Goal: Information Seeking & Learning: Compare options

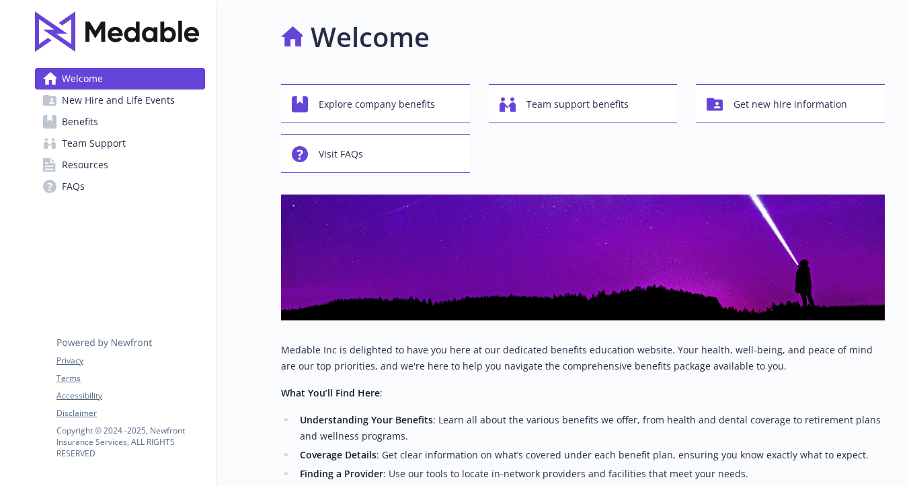
click at [89, 118] on span "Benefits" at bounding box center [80, 122] width 36 height 22
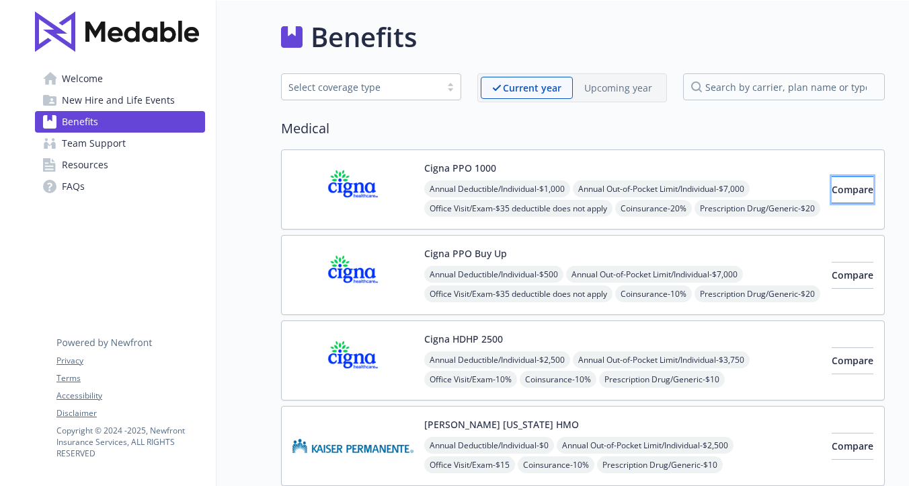
click at [832, 187] on button "Compare" at bounding box center [853, 189] width 42 height 27
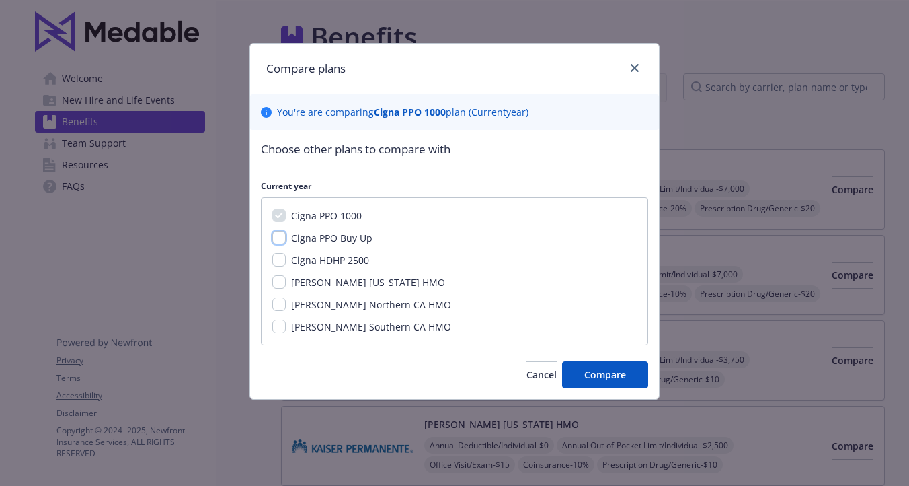
drag, startPoint x: 285, startPoint y: 234, endPoint x: 278, endPoint y: 241, distance: 9.6
click at [284, 234] on input "Cigna PPO Buy Up" at bounding box center [278, 237] width 13 height 13
checkbox input "true"
click at [276, 252] on div "Cigna PPO 1000 Cigna PPO Buy Up Cigna HDHP 2500 [PERSON_NAME] [US_STATE] HMO [P…" at bounding box center [454, 271] width 387 height 148
click at [281, 258] on input "Cigna HDHP 2500" at bounding box center [278, 259] width 13 height 13
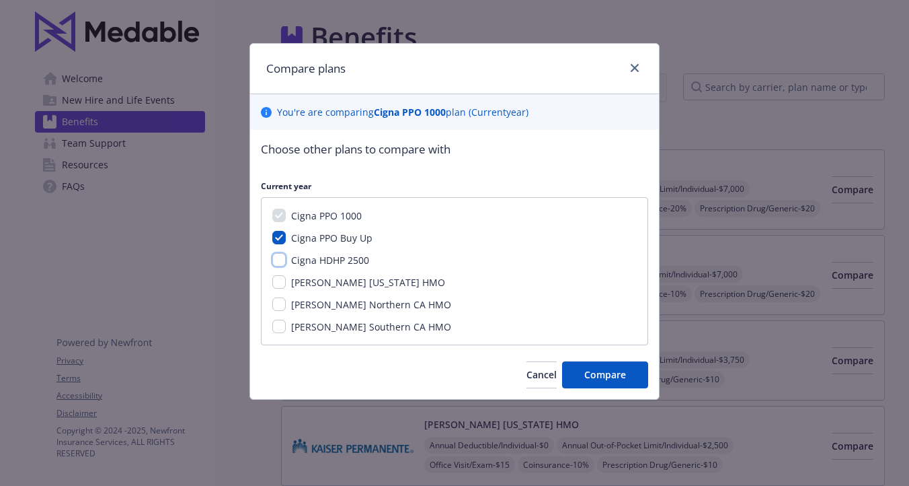
checkbox input "true"
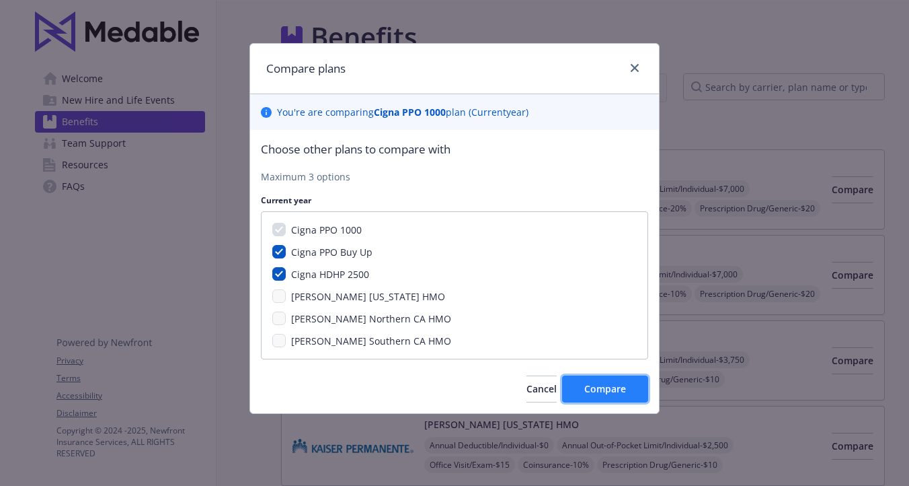
click at [597, 385] on span "Compare" at bounding box center [606, 388] width 42 height 13
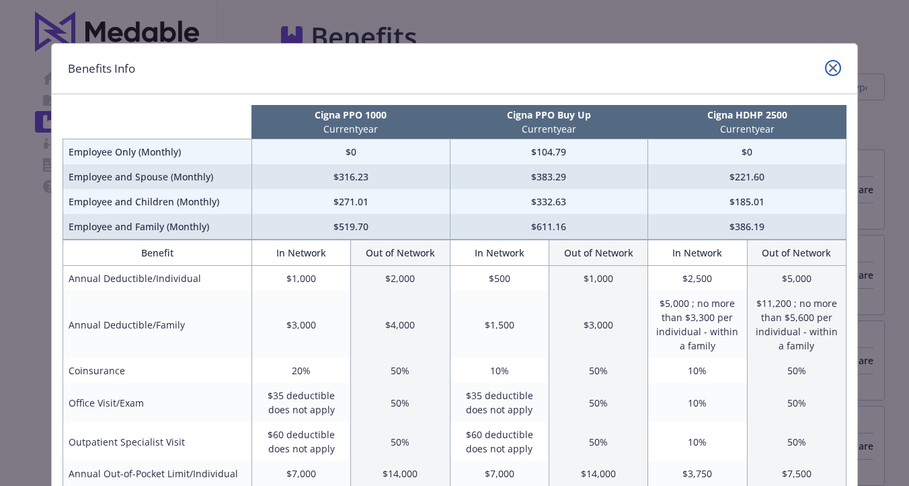
click at [830, 69] on icon "close" at bounding box center [833, 68] width 8 height 8
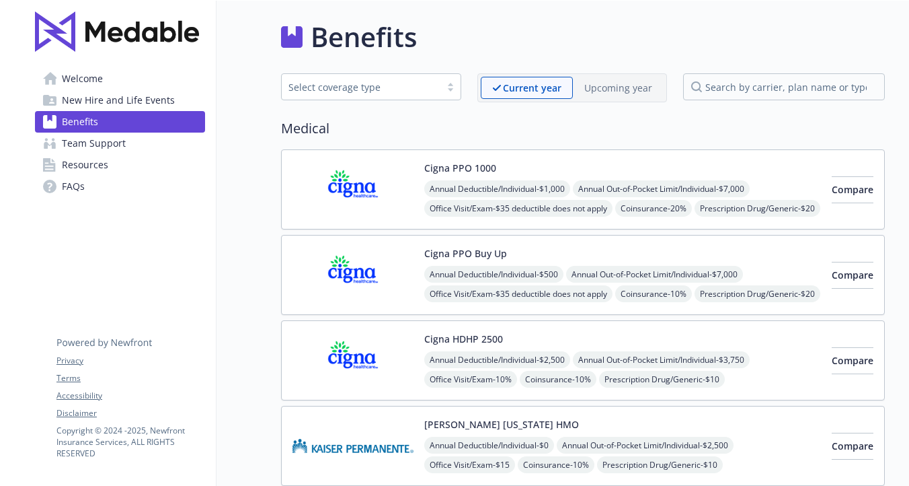
click at [353, 351] on img at bounding box center [353, 360] width 121 height 57
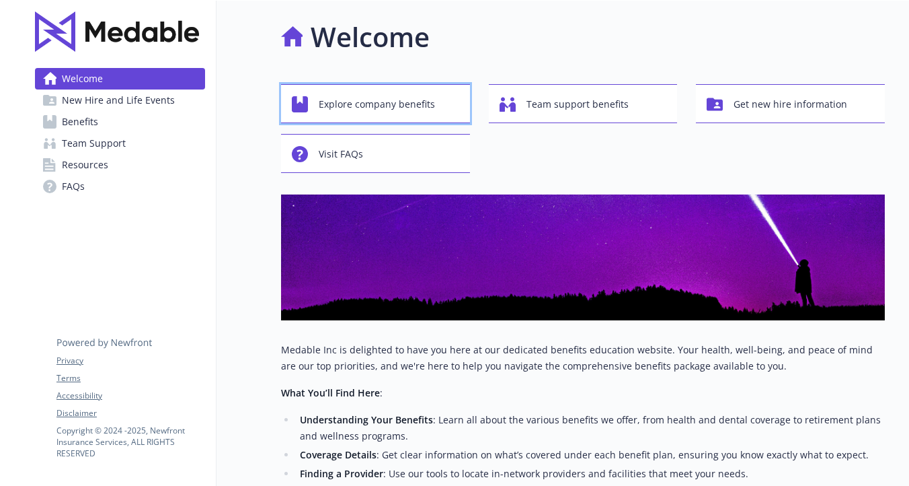
click at [357, 112] on span "Explore company benefits" at bounding box center [377, 104] width 116 height 26
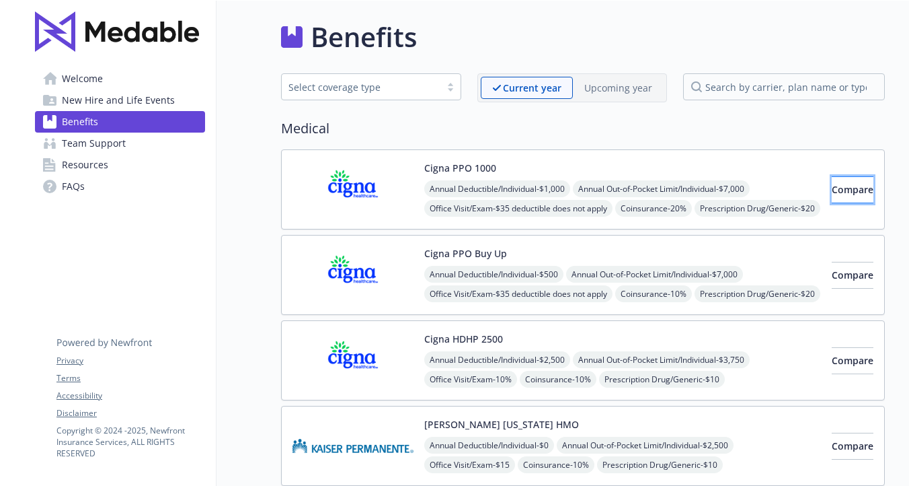
click at [832, 188] on span "Compare" at bounding box center [853, 189] width 42 height 13
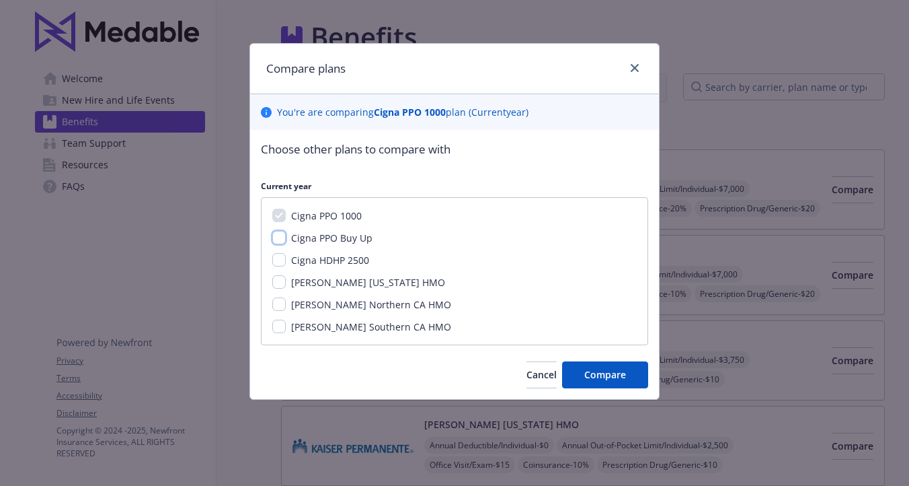
click at [283, 236] on input "Cigna PPO Buy Up" at bounding box center [278, 237] width 13 height 13
checkbox input "true"
click at [578, 367] on button "Compare" at bounding box center [605, 374] width 86 height 27
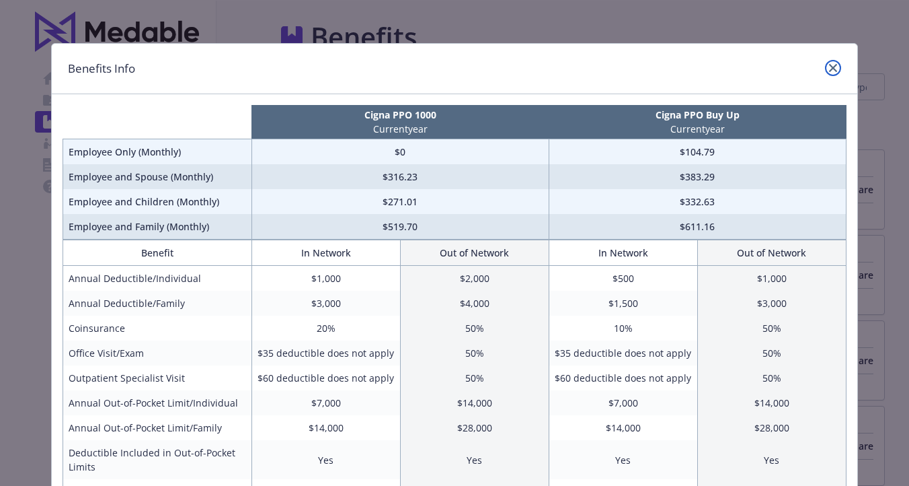
click at [833, 64] on icon "close" at bounding box center [833, 68] width 8 height 8
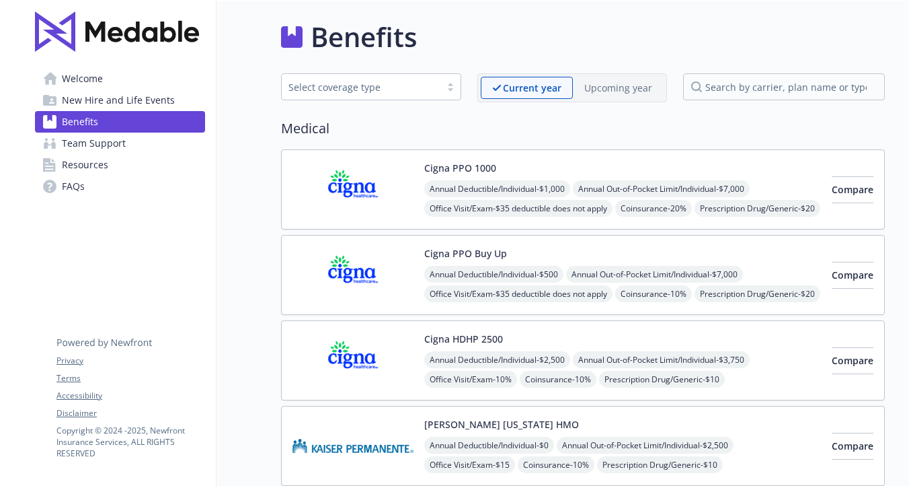
click at [492, 332] on button "Cigna HDHP 2500" at bounding box center [463, 339] width 79 height 14
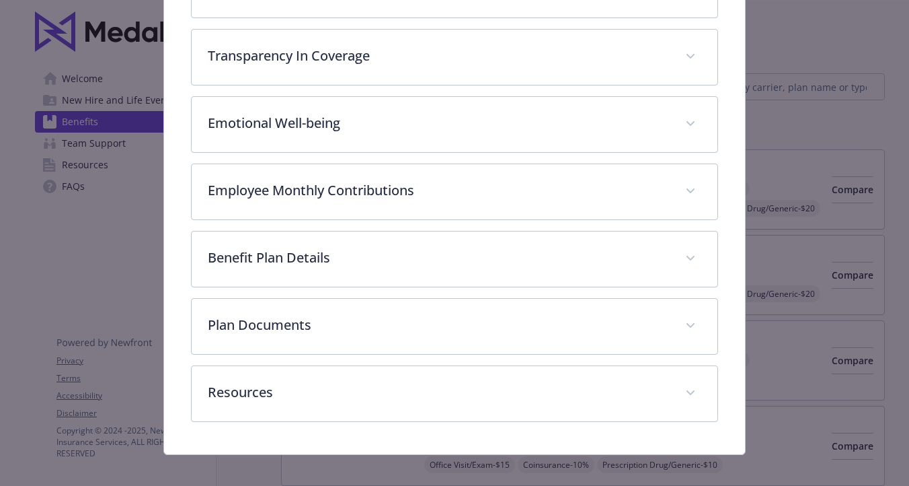
scroll to position [454, 0]
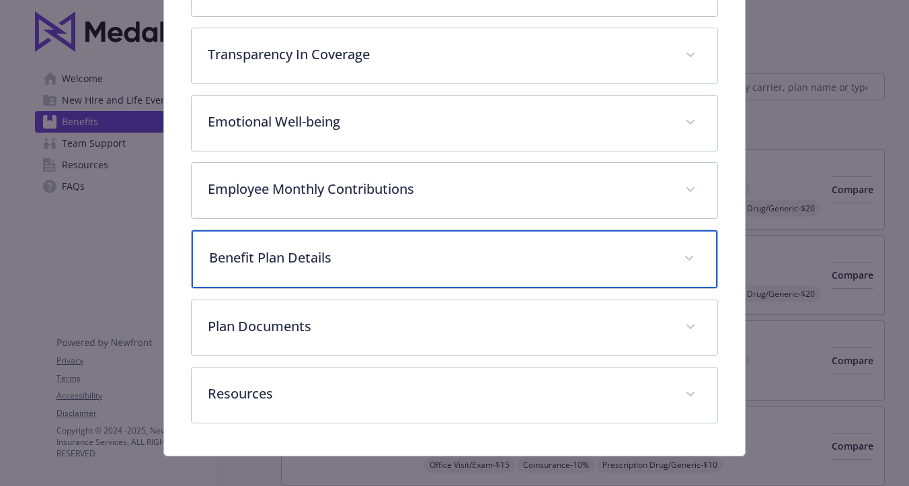
click at [337, 249] on p "Benefit Plan Details" at bounding box center [438, 258] width 458 height 20
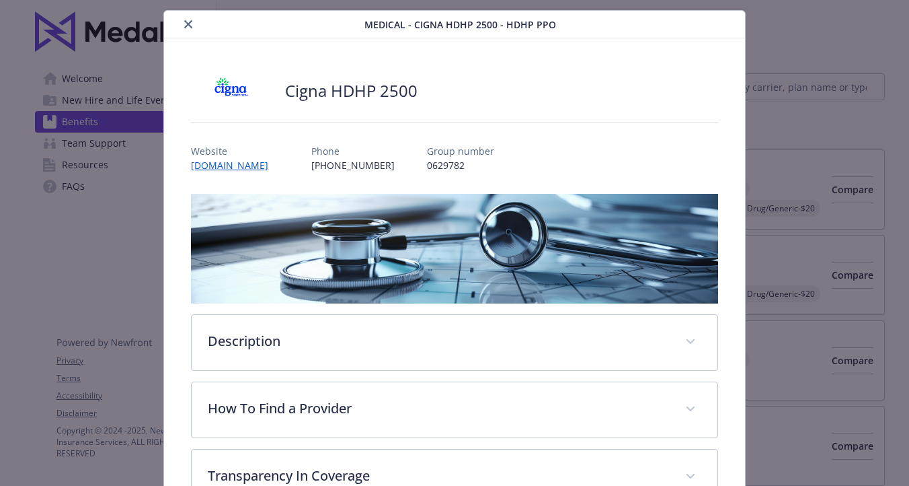
scroll to position [0, 0]
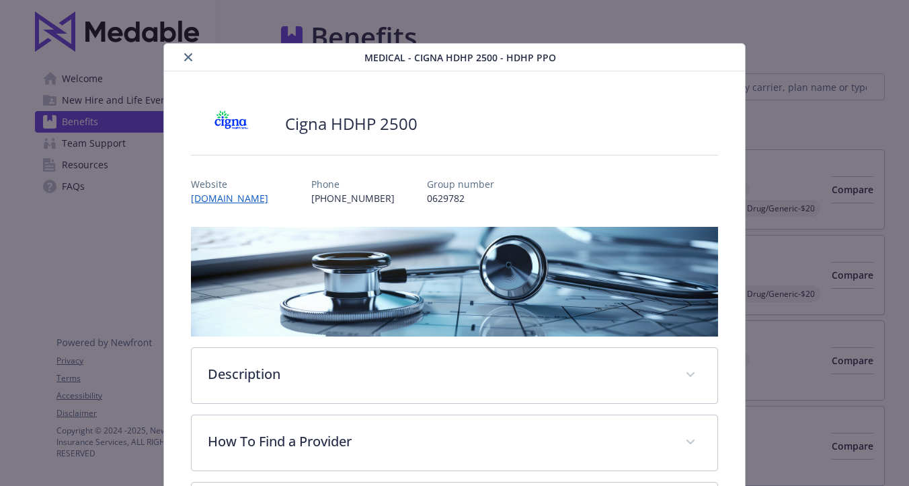
click at [190, 53] on icon "close" at bounding box center [188, 57] width 8 height 8
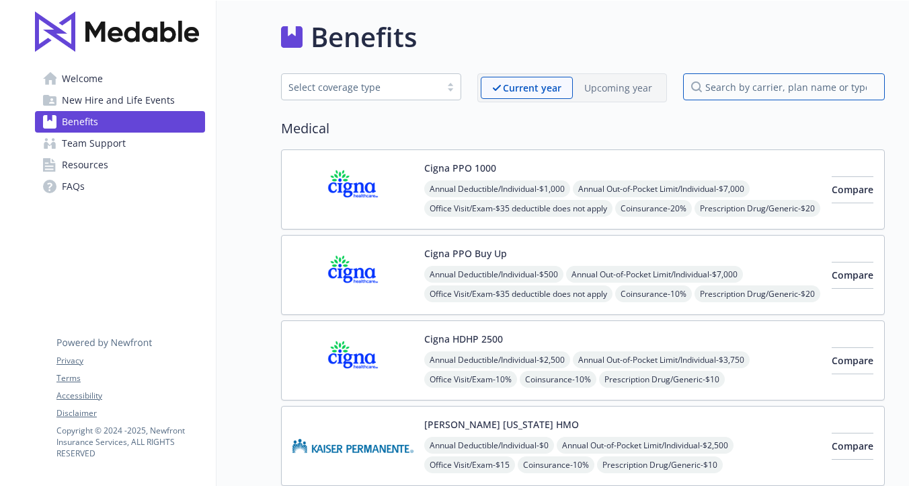
click at [716, 85] on input "search by carrier, plan name or type" at bounding box center [784, 86] width 202 height 27
click at [832, 271] on span "Compare" at bounding box center [853, 274] width 42 height 13
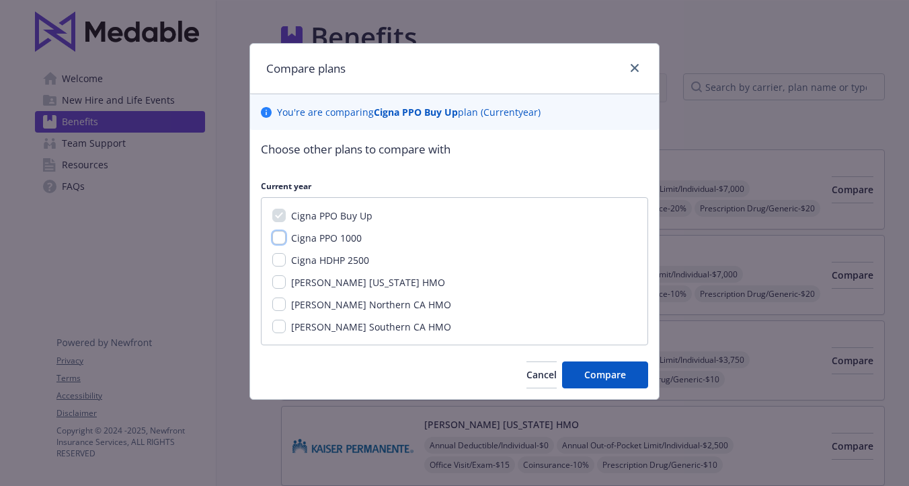
drag, startPoint x: 284, startPoint y: 233, endPoint x: 281, endPoint y: 243, distance: 9.8
click at [283, 233] on input "Cigna PPO 1000" at bounding box center [278, 237] width 13 height 13
checkbox input "true"
click at [278, 250] on div "Cigna PPO Buy Up Cigna PPO 1000 Cigna HDHP 2500 Kaiser Hawaii HMO Kaiser Northe…" at bounding box center [454, 271] width 387 height 148
drag, startPoint x: 280, startPoint y: 254, endPoint x: 299, endPoint y: 261, distance: 20.2
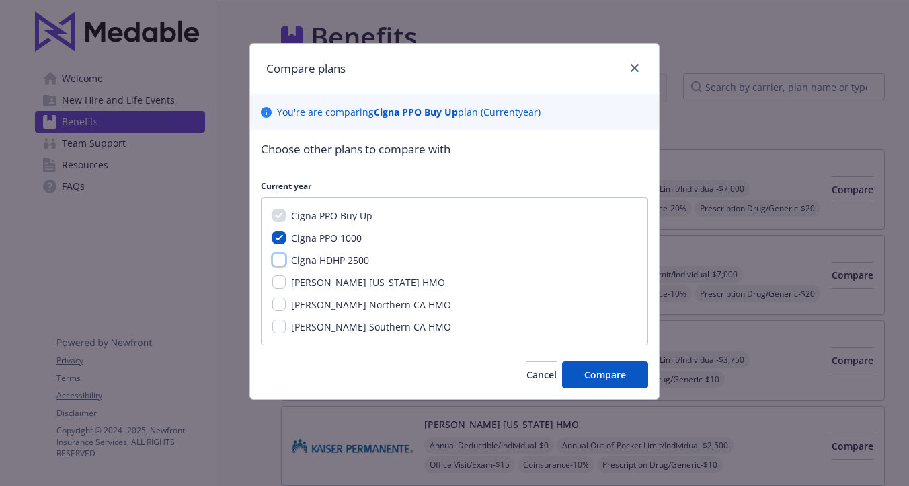
click at [281, 254] on input "Cigna HDHP 2500" at bounding box center [278, 259] width 13 height 13
checkbox input "true"
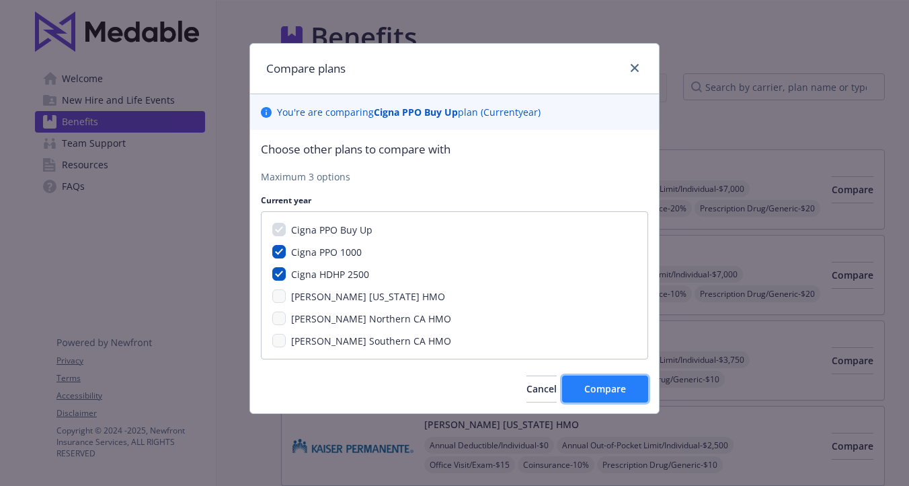
click at [589, 383] on span "Compare" at bounding box center [606, 388] width 42 height 13
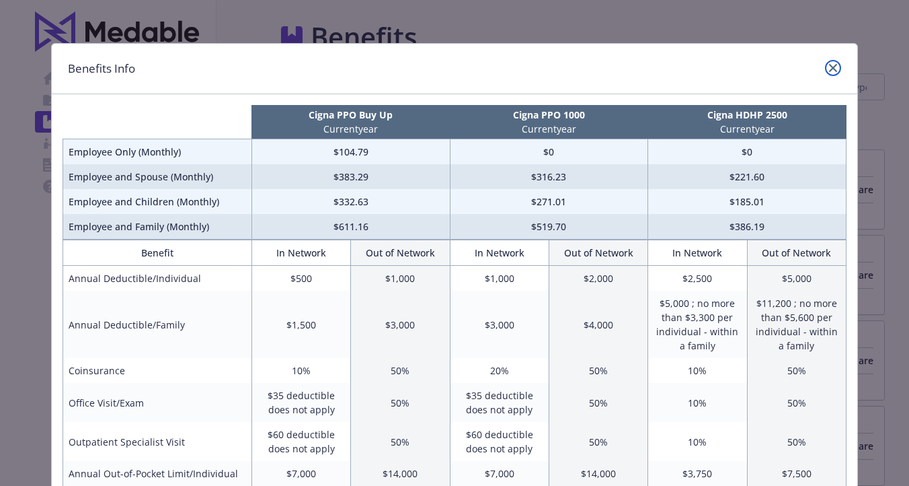
click at [831, 69] on icon "close" at bounding box center [833, 68] width 8 height 8
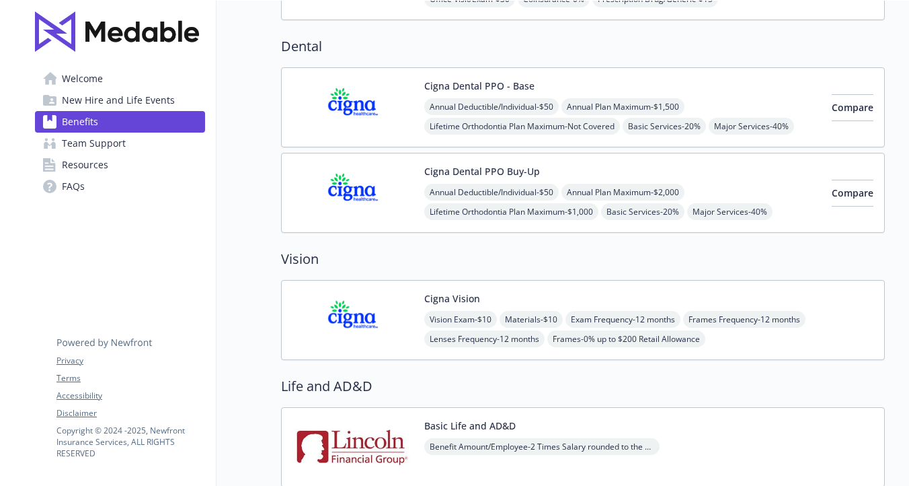
scroll to position [642, 0]
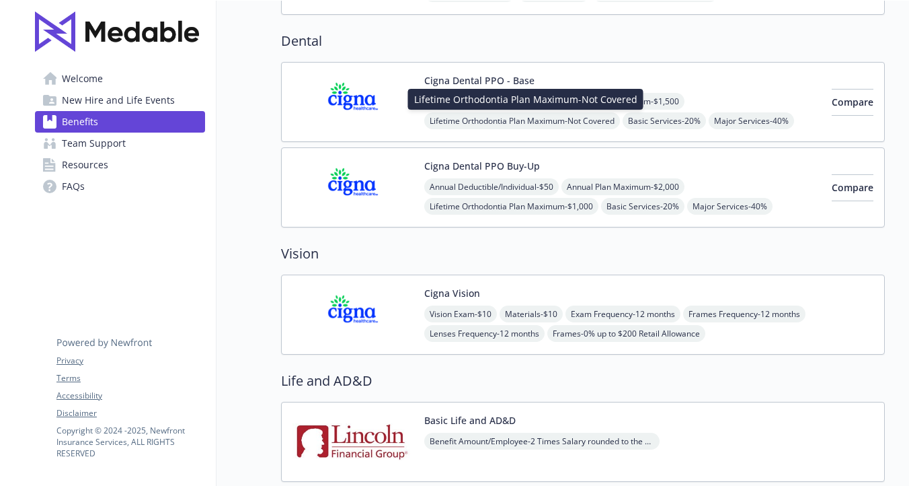
click at [451, 112] on span "Lifetime Orthodontia Plan Maximum - Not Covered" at bounding box center [522, 120] width 196 height 17
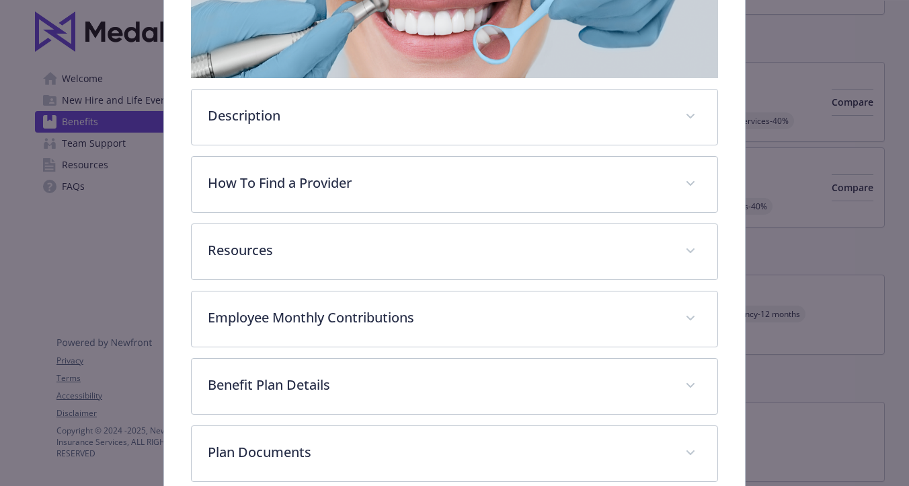
scroll to position [272, 0]
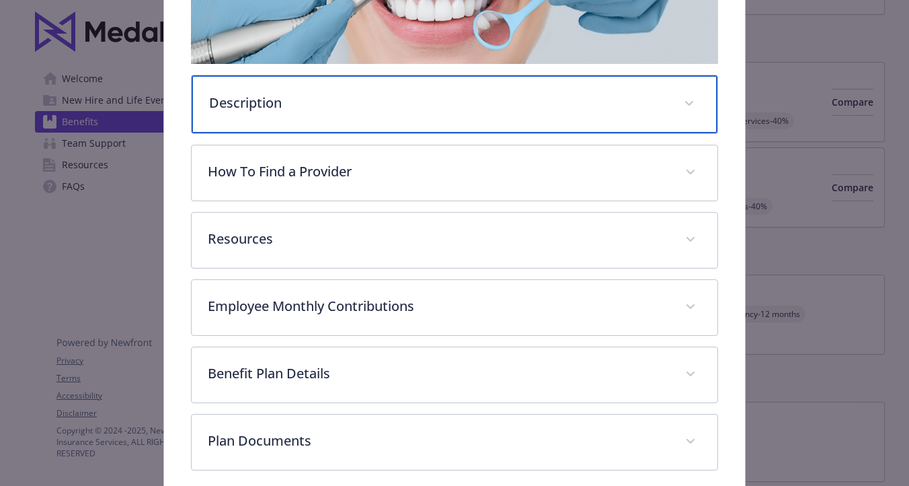
click at [278, 107] on p "Description" at bounding box center [438, 103] width 458 height 20
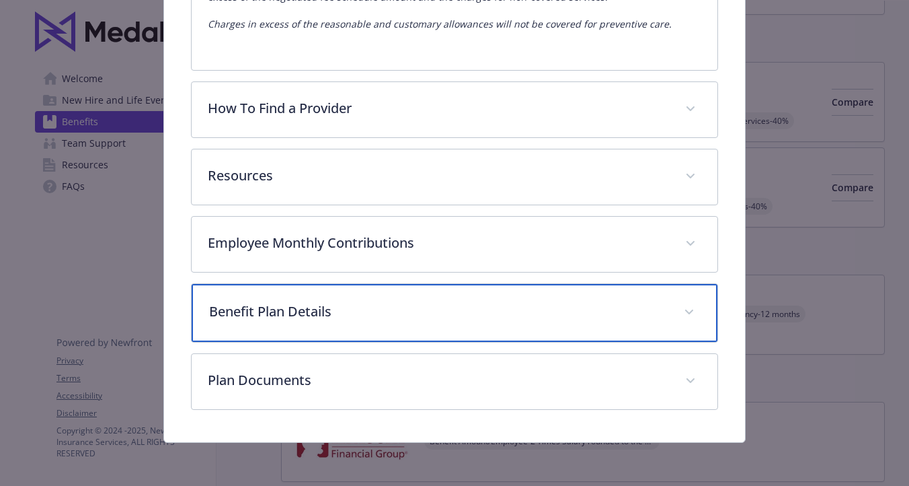
scroll to position [502, 0]
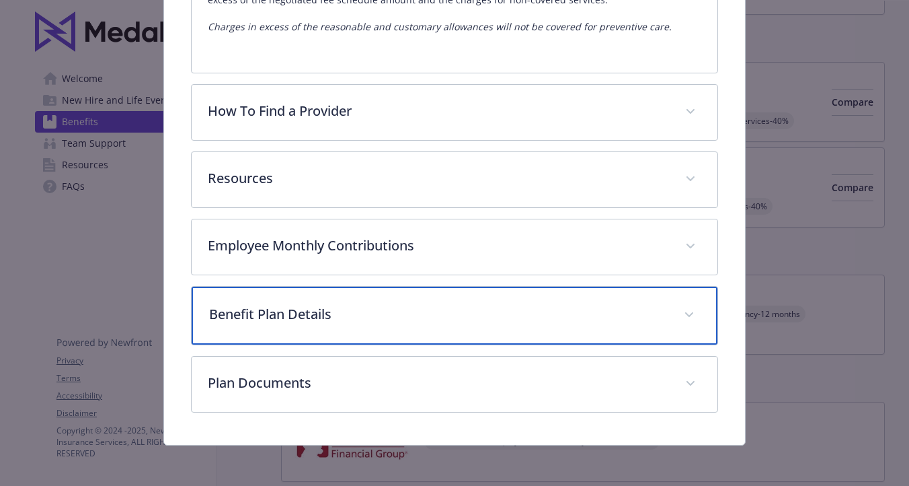
click at [305, 310] on p "Benefit Plan Details" at bounding box center [438, 314] width 458 height 20
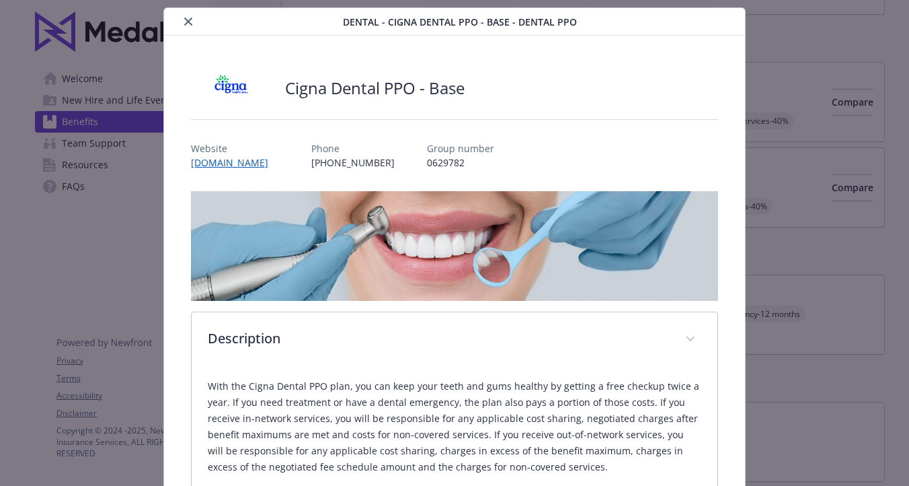
scroll to position [0, 0]
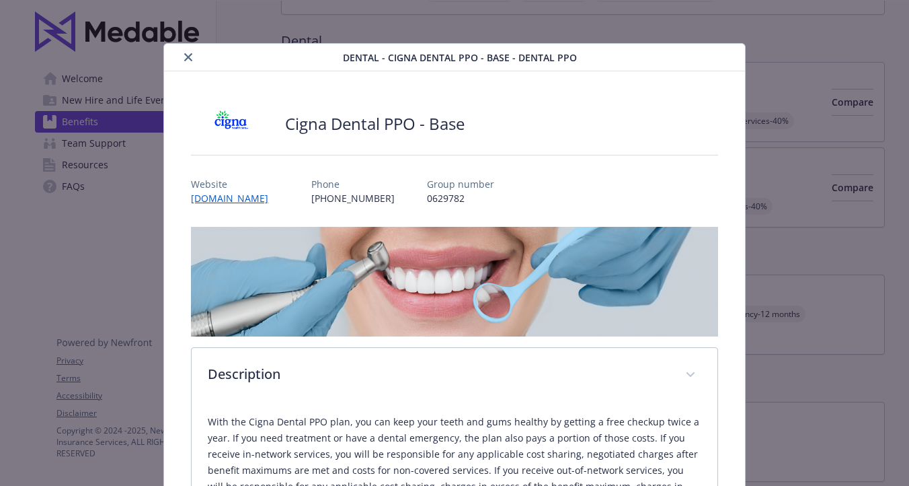
click at [184, 52] on button "close" at bounding box center [188, 57] width 16 height 16
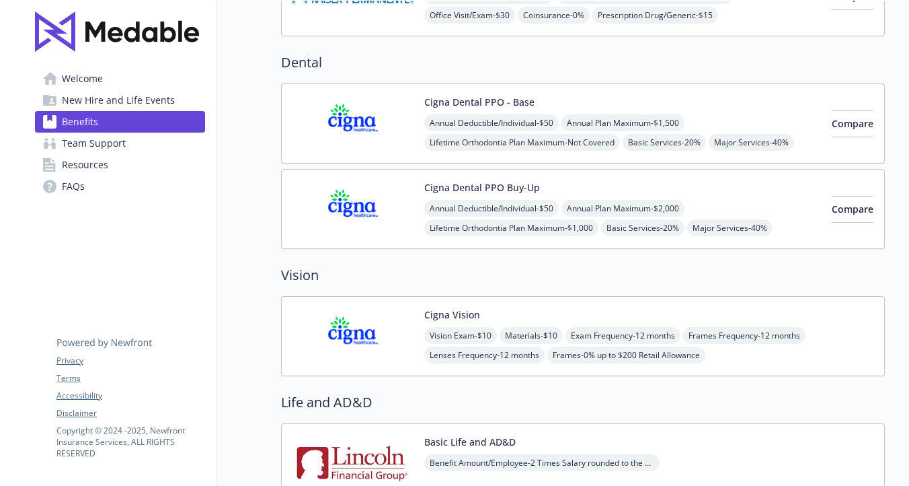
scroll to position [625, 0]
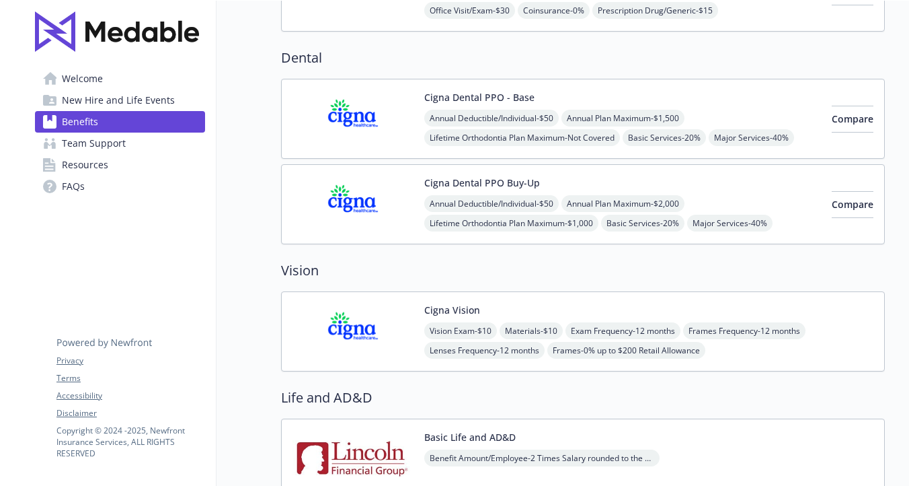
click at [497, 221] on span "Lifetime Orthodontia Plan Maximum - $1,000" at bounding box center [511, 223] width 174 height 17
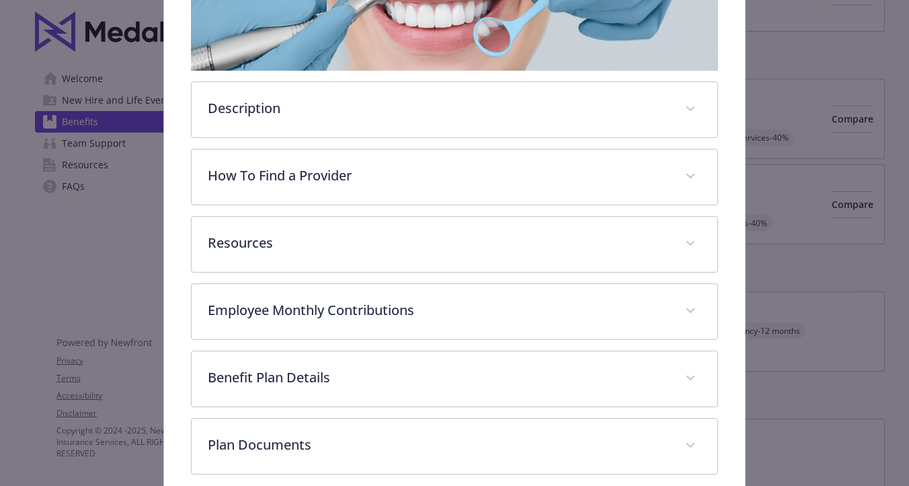
scroll to position [279, 0]
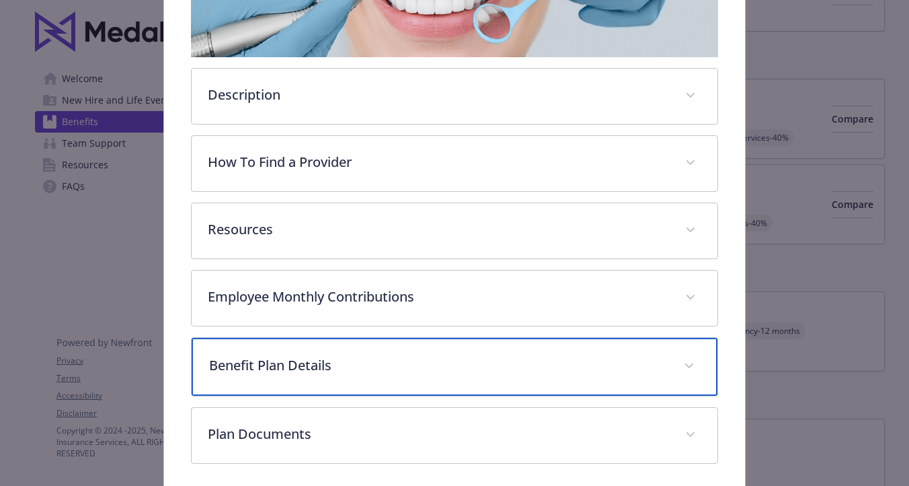
click at [328, 352] on div "Benefit Plan Details" at bounding box center [454, 367] width 525 height 58
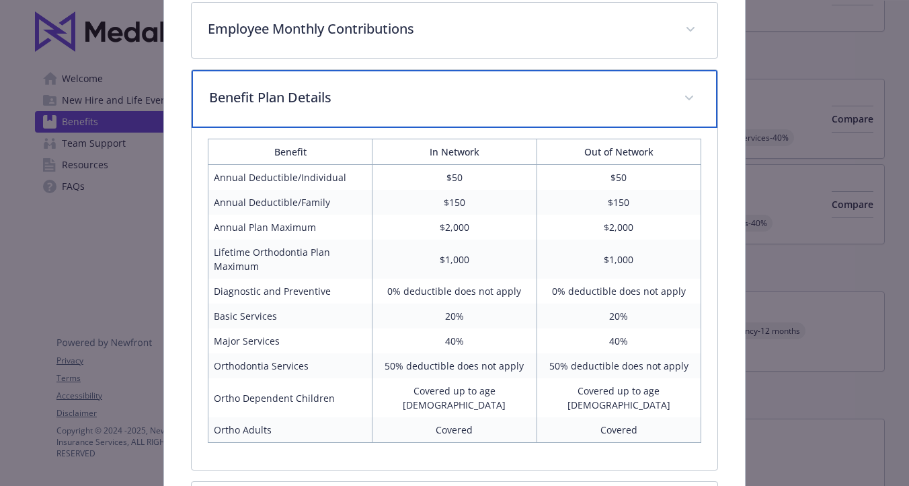
scroll to position [550, 0]
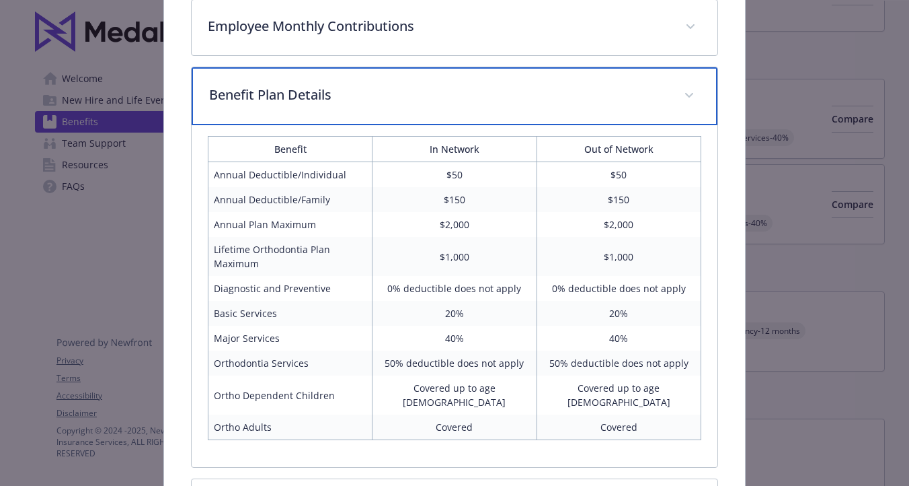
click at [335, 102] on p "Benefit Plan Details" at bounding box center [438, 95] width 458 height 20
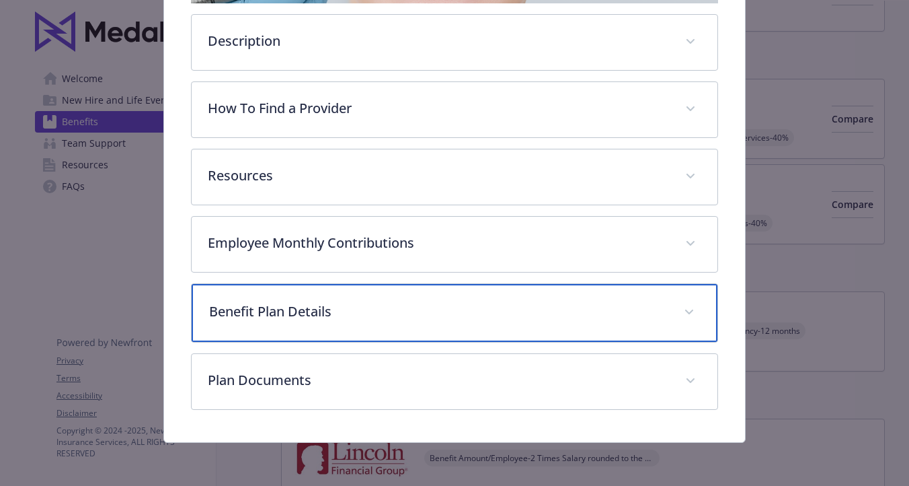
scroll to position [333, 0]
click at [290, 304] on p "Benefit Plan Details" at bounding box center [438, 311] width 458 height 20
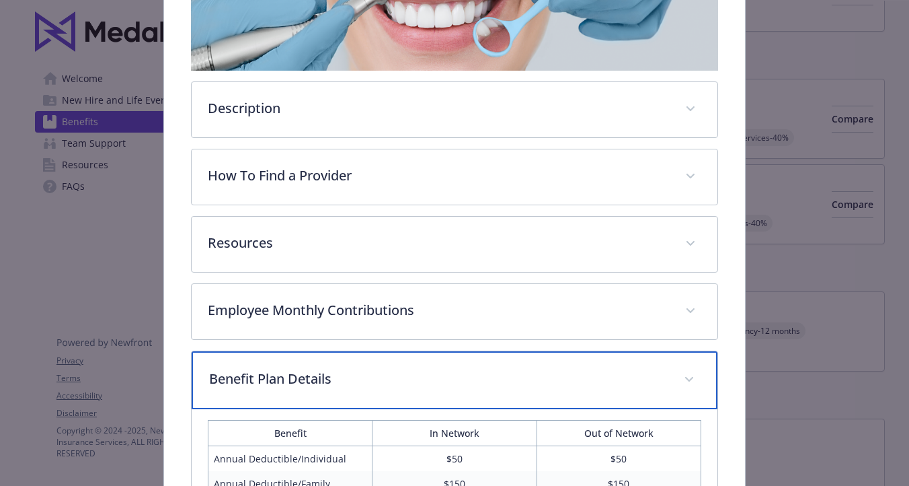
scroll to position [0, 0]
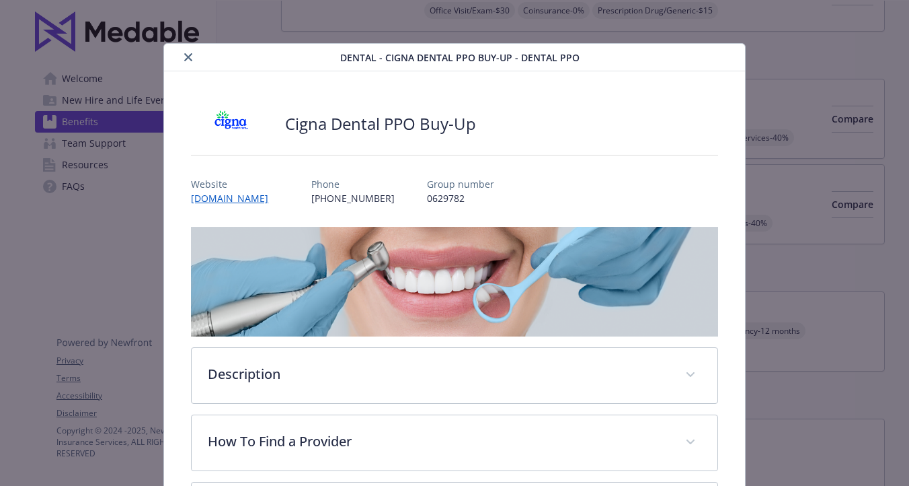
click at [190, 50] on button "close" at bounding box center [188, 57] width 16 height 16
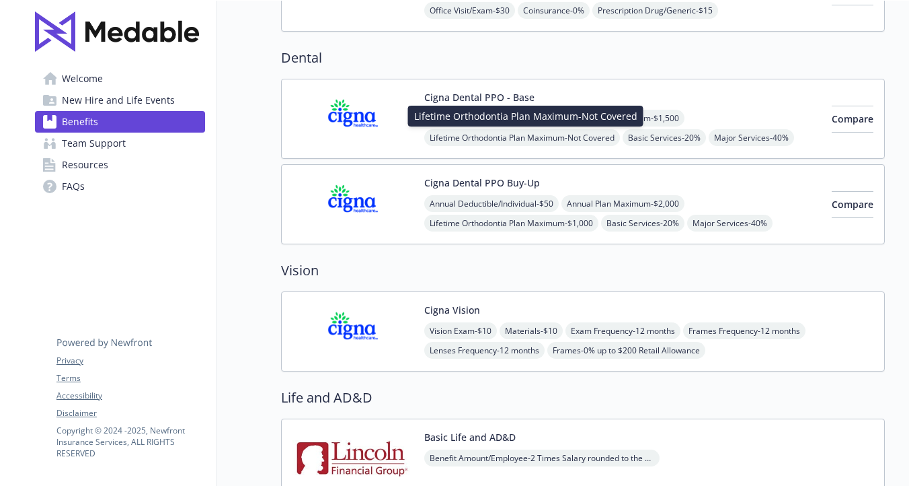
click at [507, 133] on span "Lifetime Orthodontia Plan Maximum - Not Covered" at bounding box center [522, 137] width 196 height 17
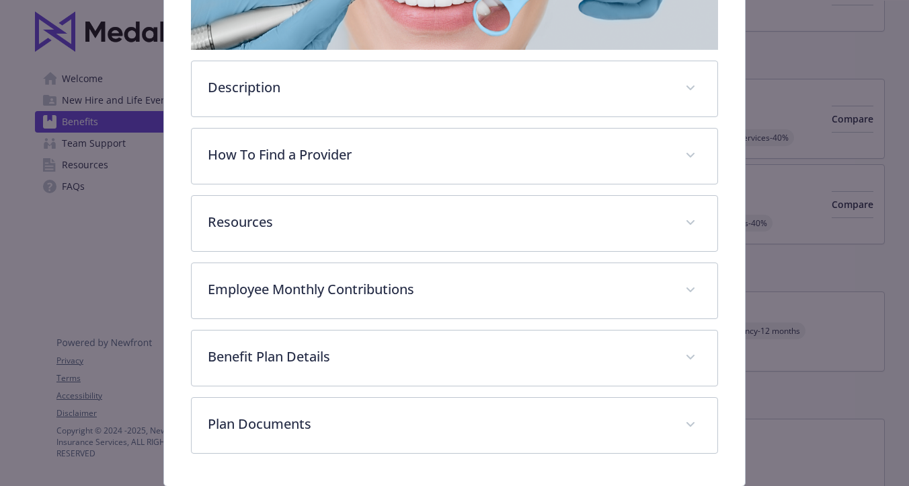
scroll to position [288, 0]
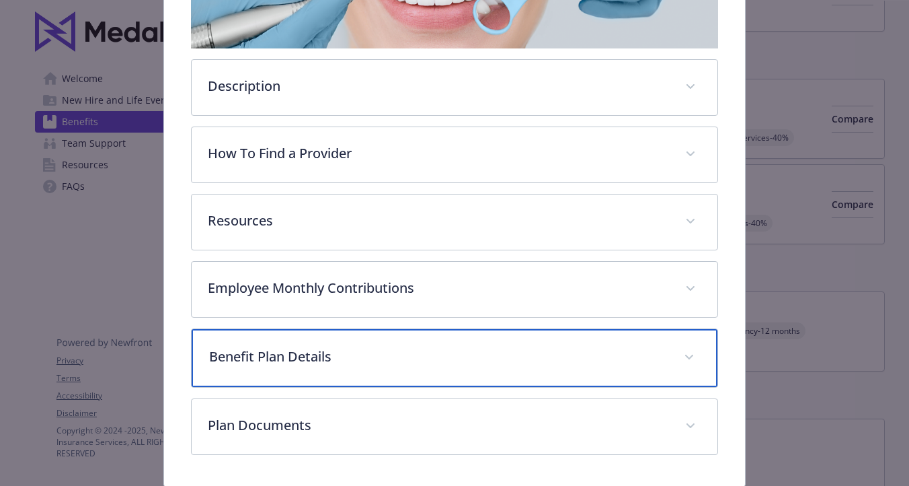
click at [325, 357] on p "Benefit Plan Details" at bounding box center [438, 356] width 458 height 20
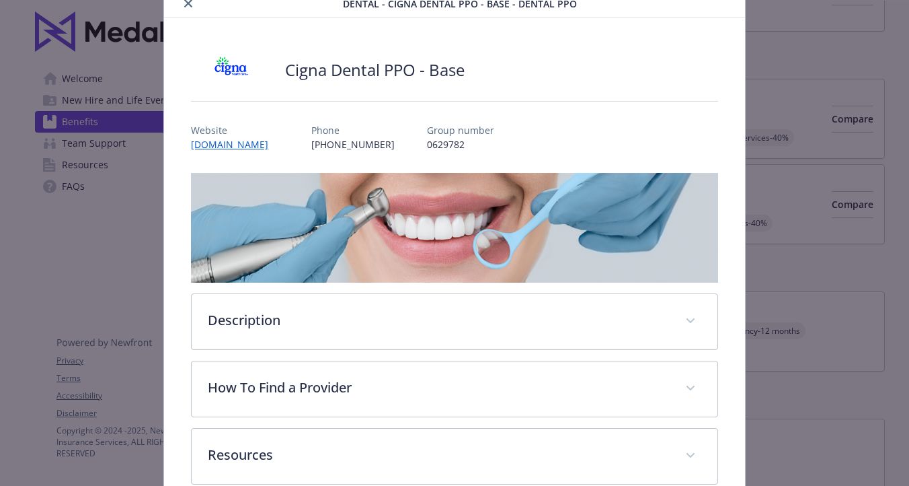
scroll to position [38, 0]
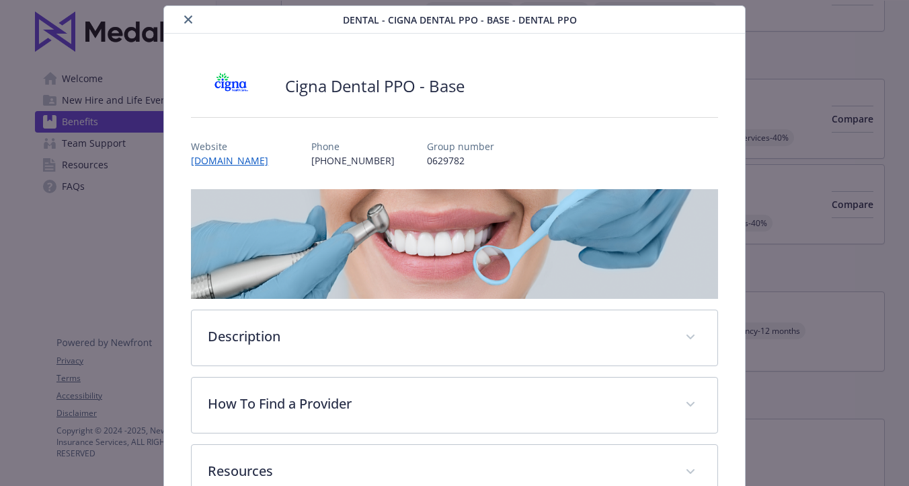
drag, startPoint x: 187, startPoint y: 24, endPoint x: 188, endPoint y: 33, distance: 9.4
click at [187, 24] on button "close" at bounding box center [188, 19] width 16 height 16
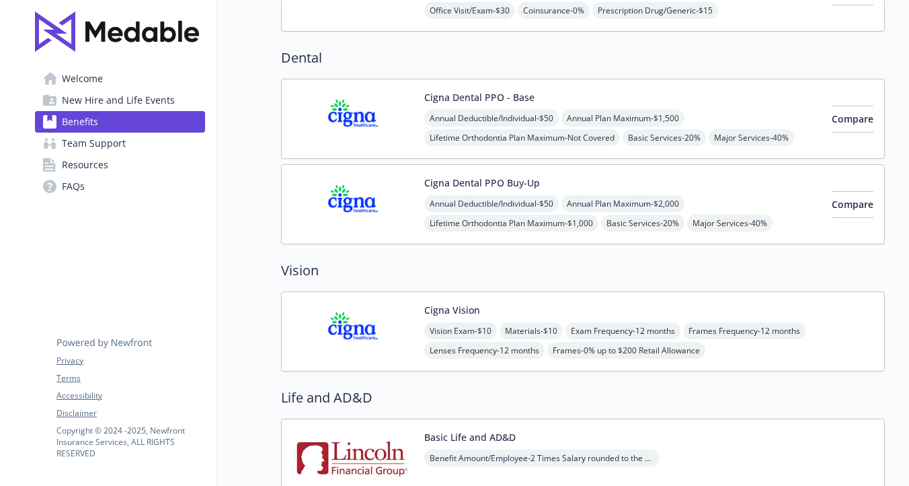
click at [463, 219] on span "Lifetime Orthodontia Plan Maximum - $1,000" at bounding box center [511, 223] width 174 height 17
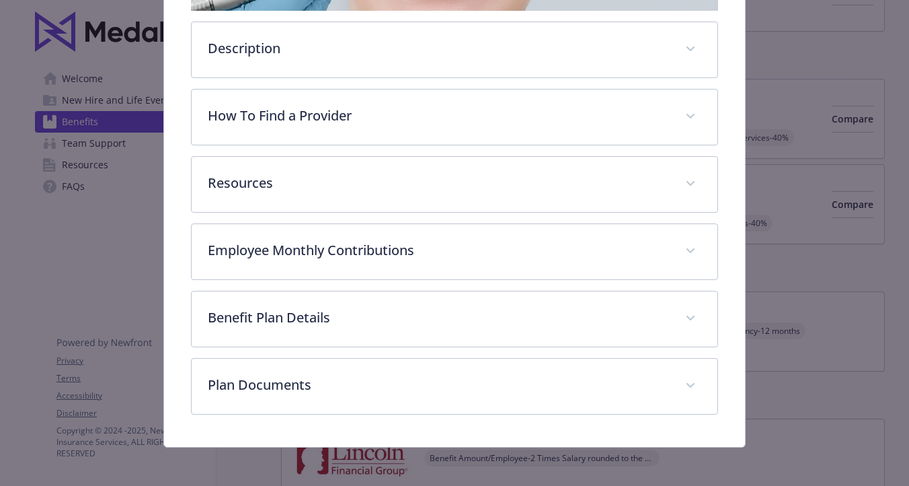
scroll to position [330, 0]
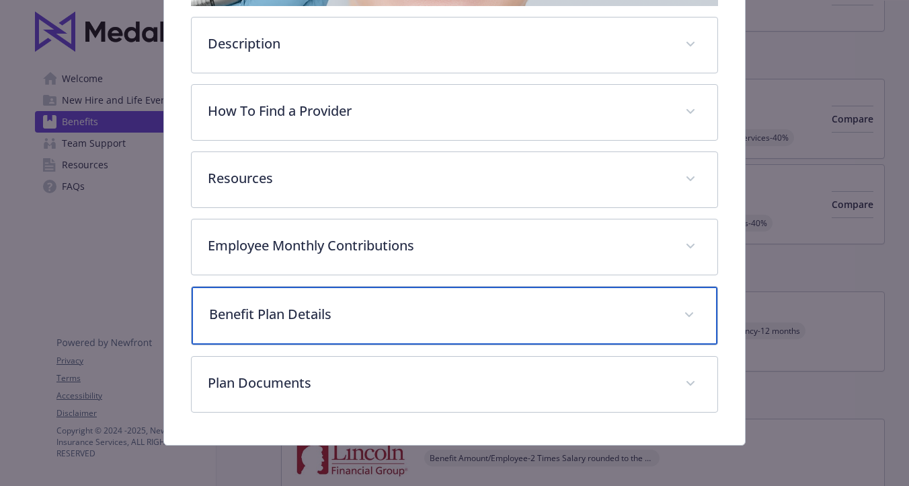
click at [339, 298] on div "Benefit Plan Details" at bounding box center [454, 316] width 525 height 58
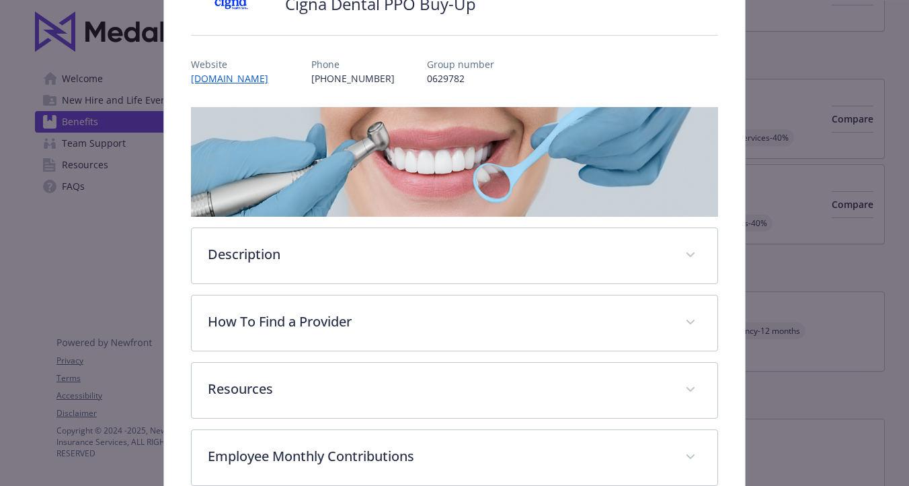
scroll to position [0, 0]
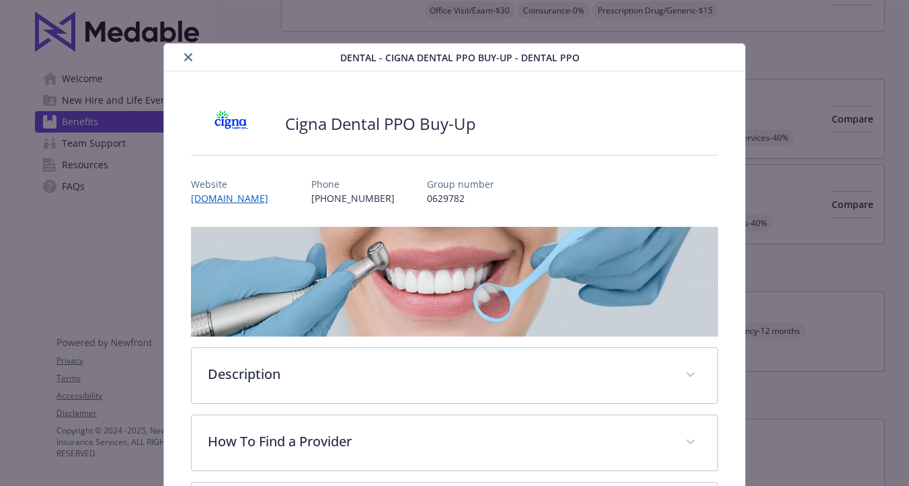
click at [192, 59] on icon "close" at bounding box center [188, 57] width 8 height 8
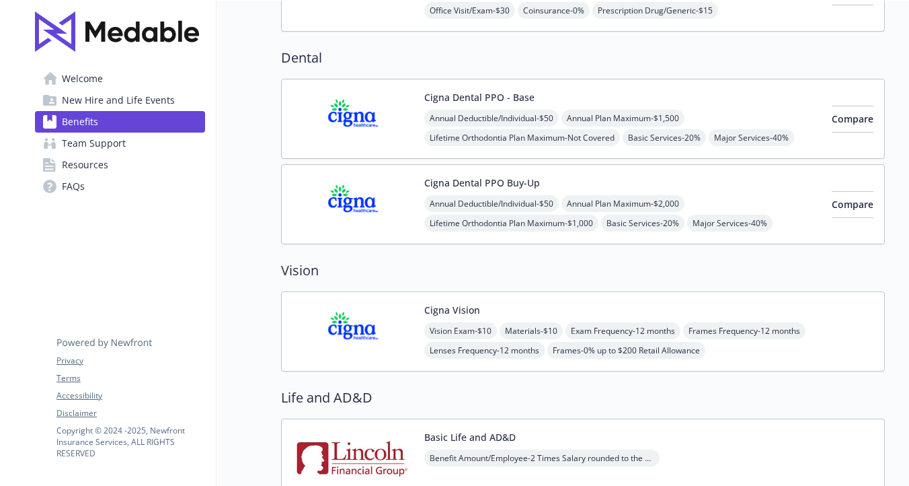
click at [467, 124] on span "Annual Deductible/Individual - $50" at bounding box center [491, 118] width 135 height 17
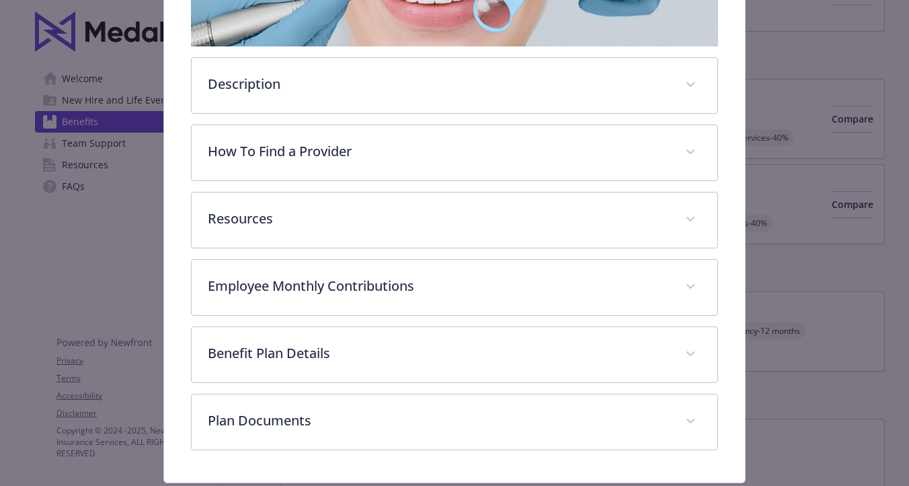
scroll to position [330, 0]
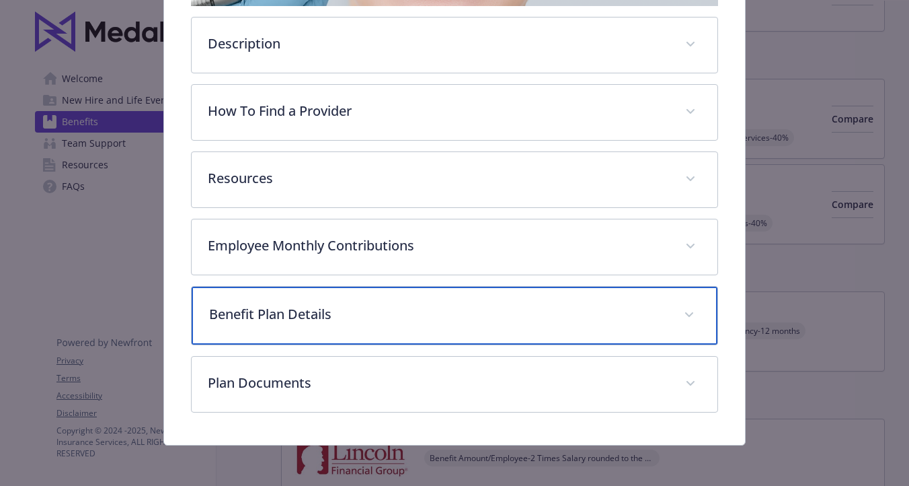
click at [344, 301] on div "Benefit Plan Details" at bounding box center [454, 316] width 525 height 58
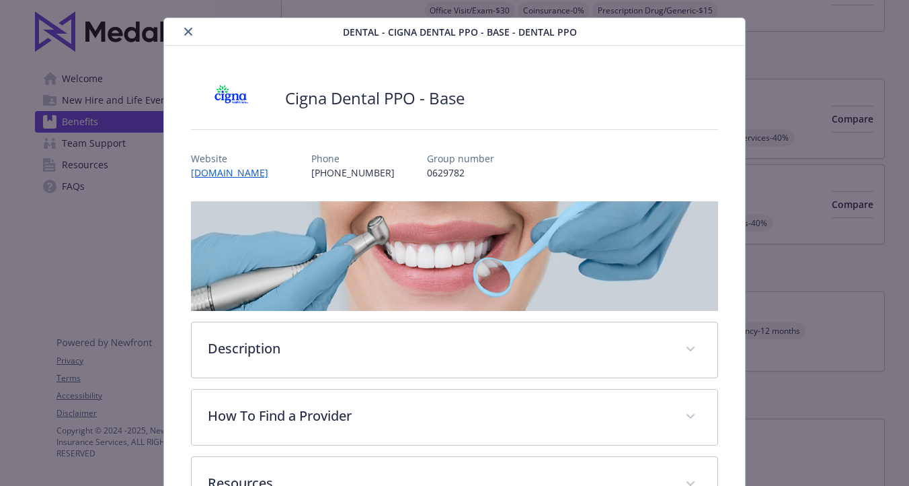
scroll to position [0, 0]
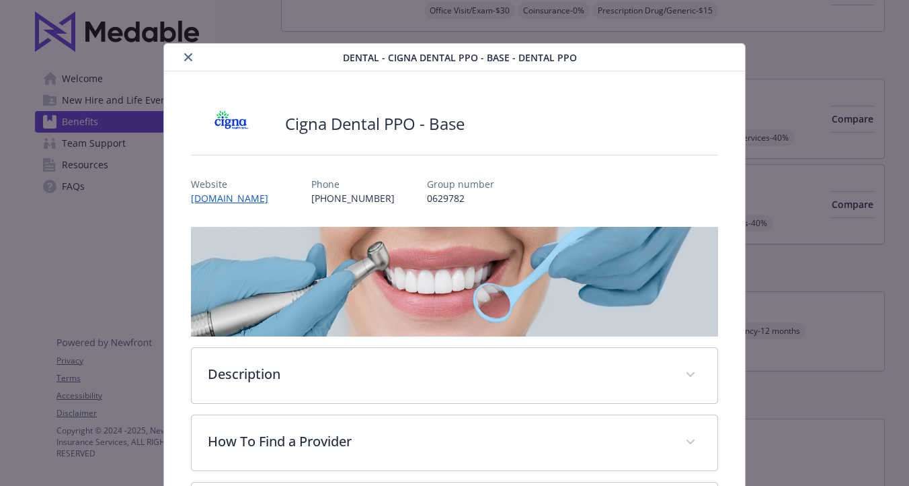
click at [191, 53] on icon "close" at bounding box center [188, 57] width 8 height 8
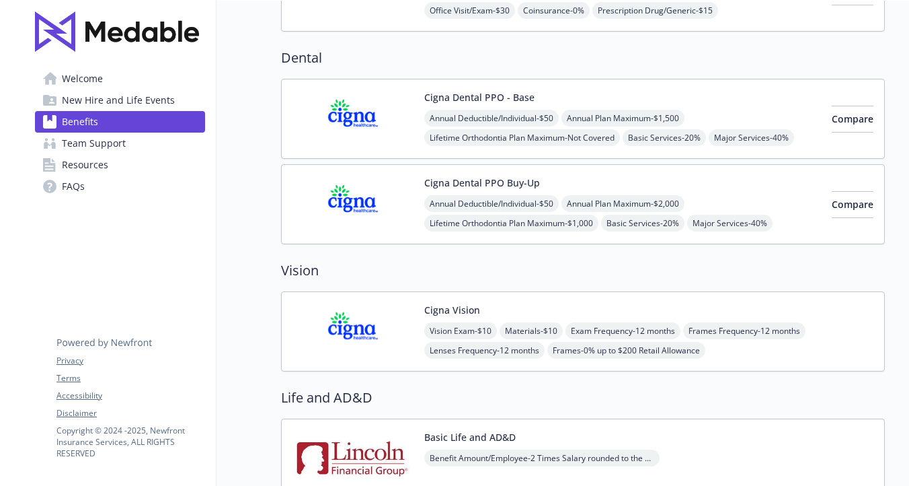
click at [498, 137] on span "Lifetime Orthodontia Plan Maximum - Not Covered" at bounding box center [522, 137] width 196 height 17
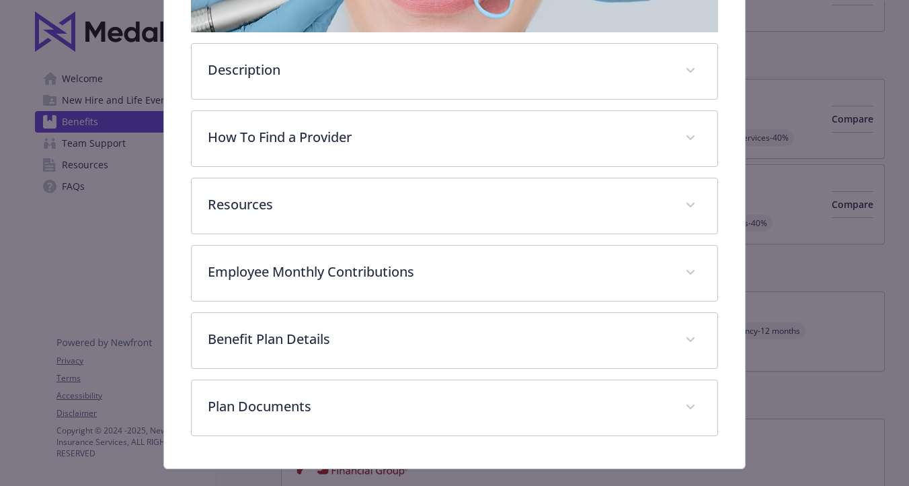
scroll to position [330, 0]
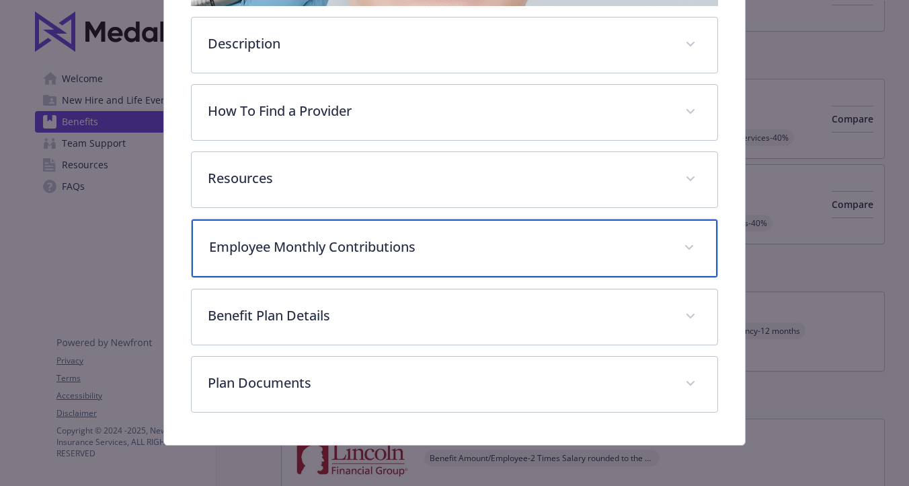
click at [326, 248] on p "Employee Monthly Contributions" at bounding box center [438, 247] width 458 height 20
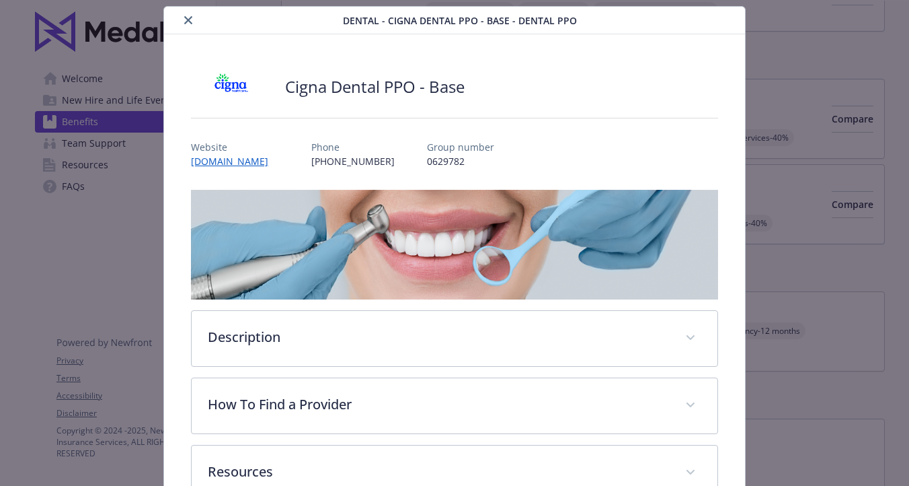
scroll to position [0, 0]
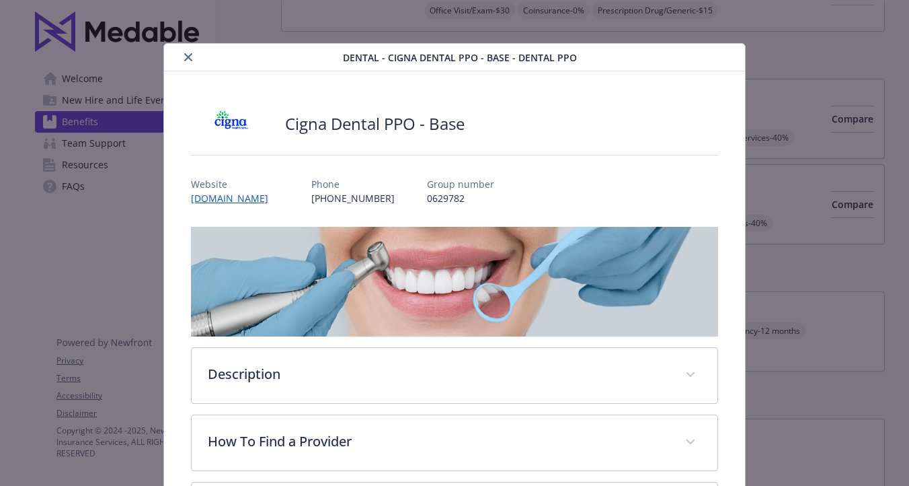
click at [186, 50] on button "close" at bounding box center [188, 57] width 16 height 16
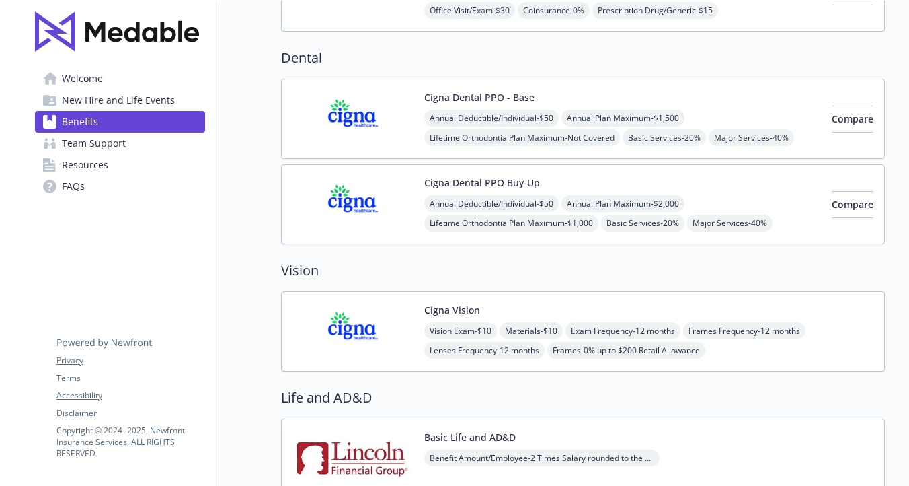
click at [478, 182] on button "Cigna Dental PPO Buy-Up" at bounding box center [482, 183] width 116 height 14
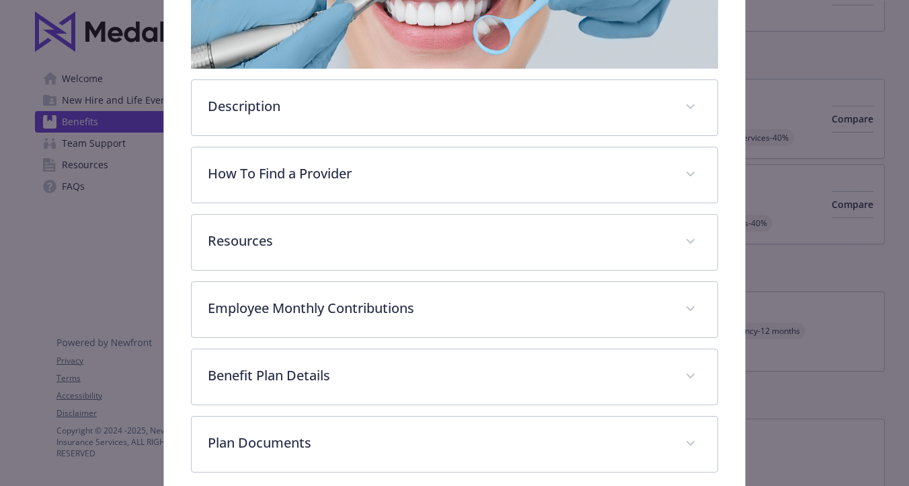
scroll to position [277, 0]
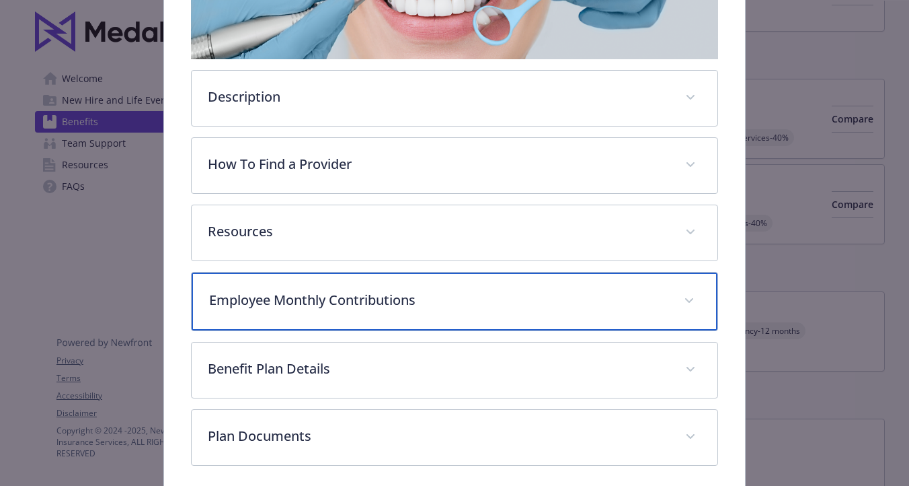
click at [324, 302] on p "Employee Monthly Contributions" at bounding box center [438, 300] width 458 height 20
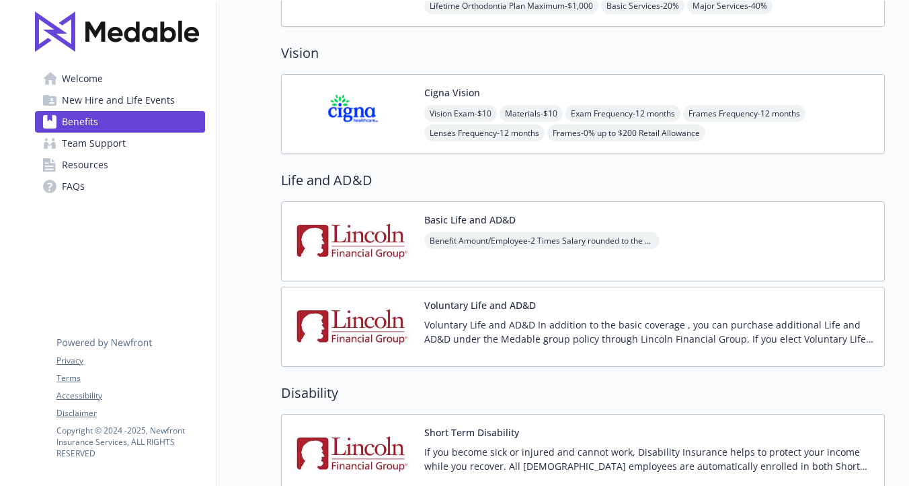
scroll to position [844, 0]
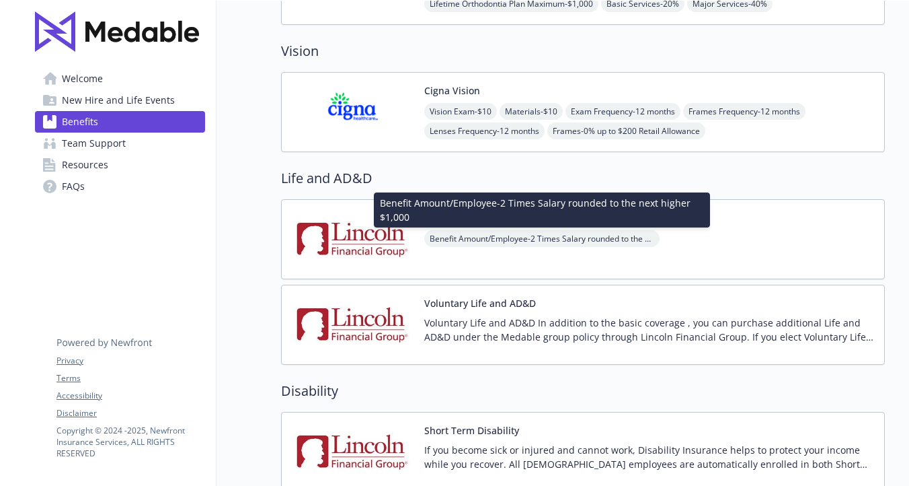
click at [447, 229] on div "Basic Life and AD&D Benefit Amount/Employee - 2 Times Salary rounded to the nex…" at bounding box center [541, 239] width 235 height 57
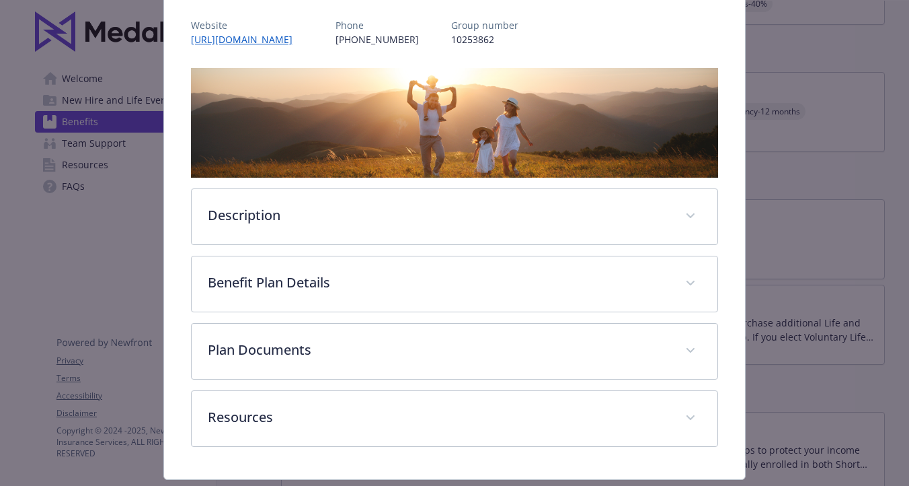
scroll to position [196, 0]
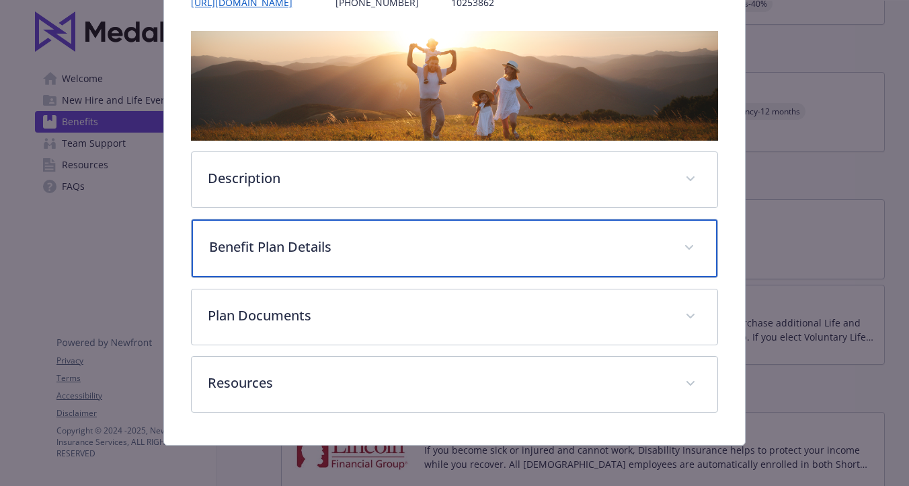
click at [310, 250] on p "Benefit Plan Details" at bounding box center [438, 247] width 458 height 20
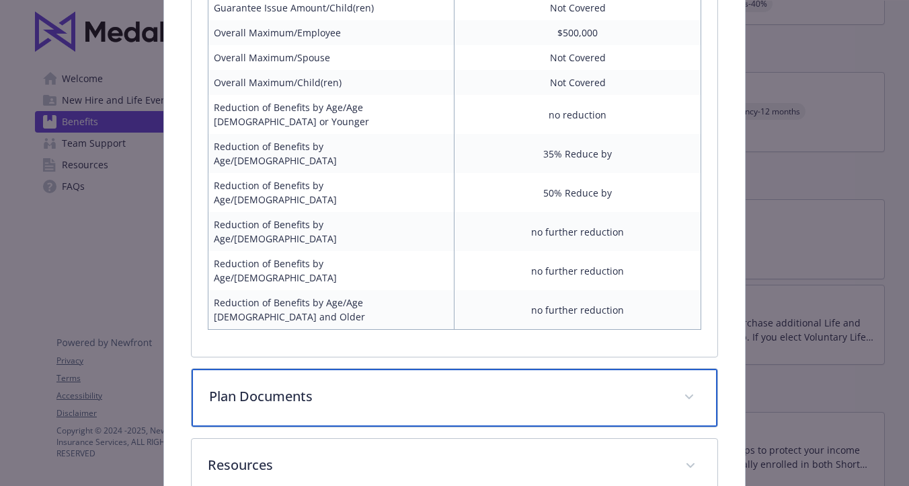
scroll to position [673, 0]
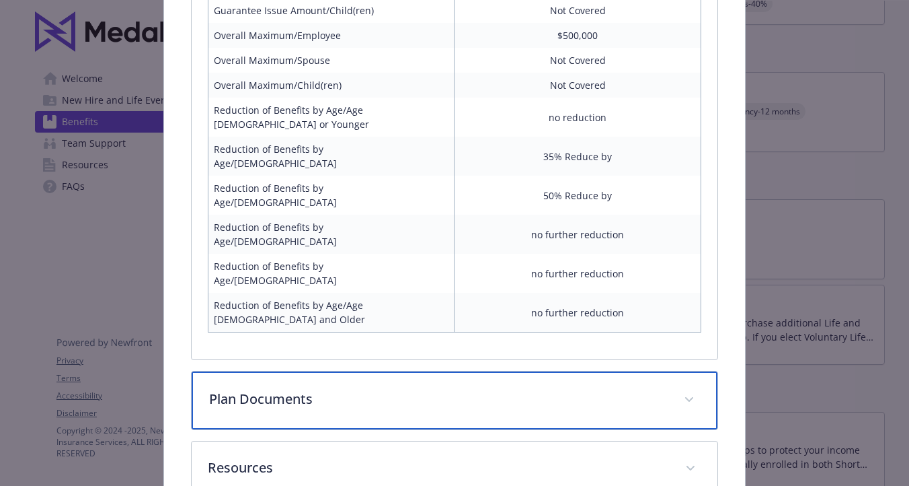
click at [318, 389] on p "Plan Documents" at bounding box center [438, 399] width 458 height 20
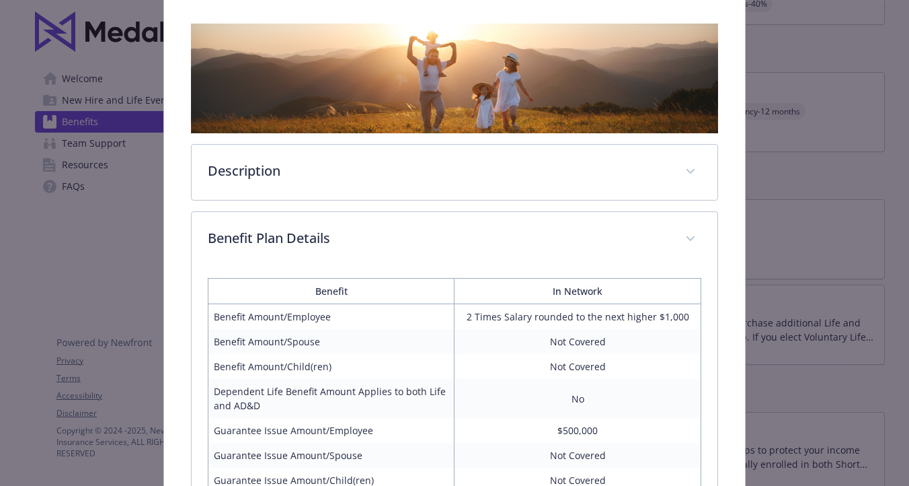
scroll to position [0, 0]
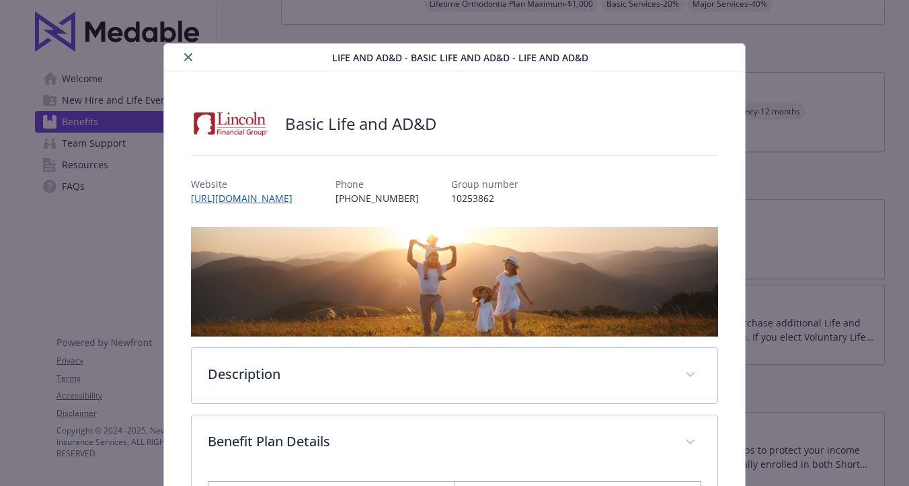
click at [188, 54] on icon "close" at bounding box center [188, 57] width 8 height 8
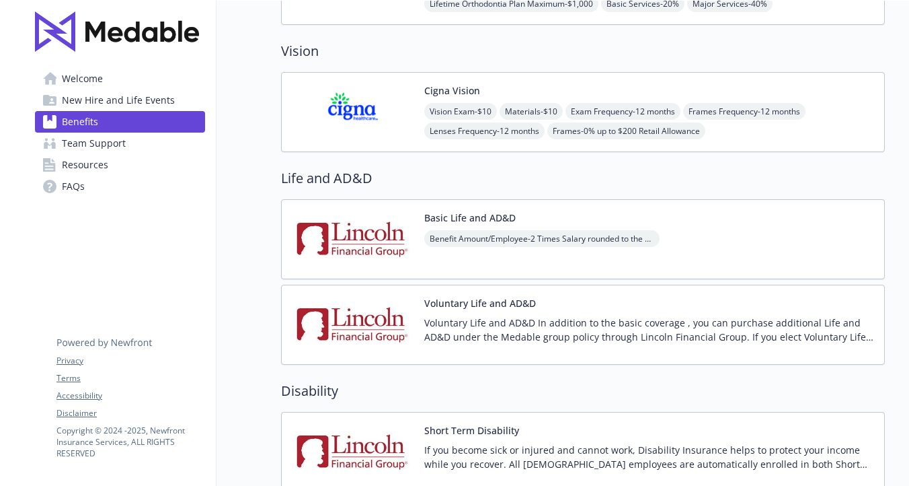
click at [439, 305] on button "Voluntary Life and AD&D" at bounding box center [480, 303] width 112 height 14
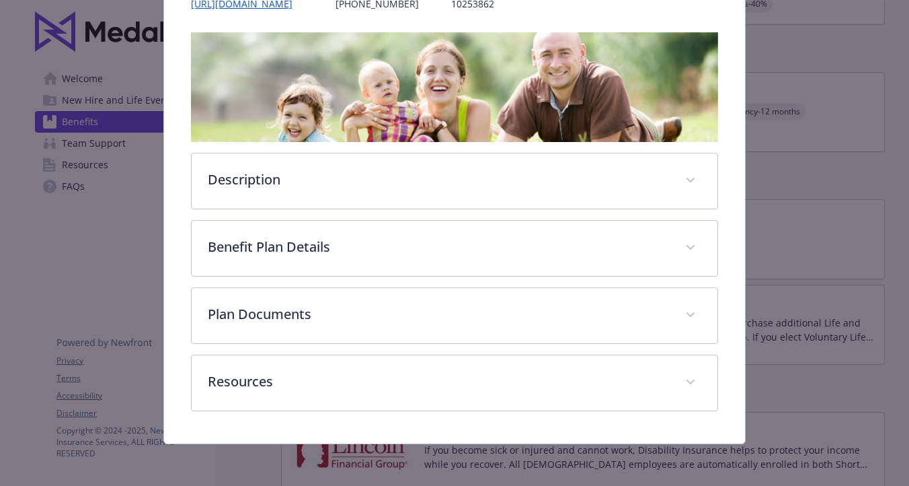
scroll to position [208, 0]
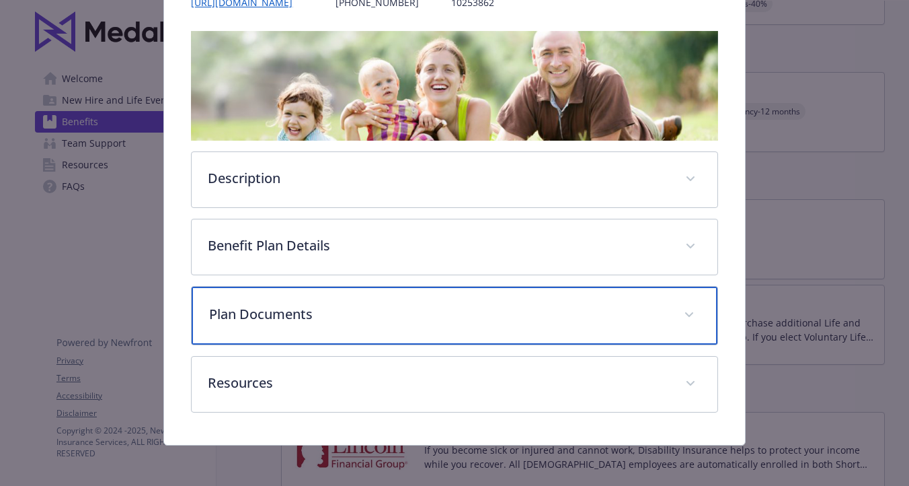
click at [323, 304] on p "Plan Documents" at bounding box center [438, 314] width 458 height 20
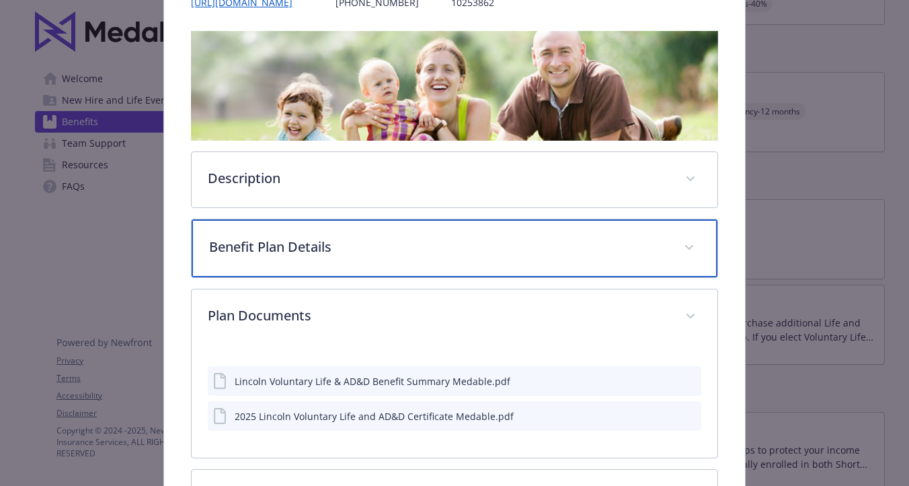
click at [338, 248] on p "Benefit Plan Details" at bounding box center [438, 247] width 458 height 20
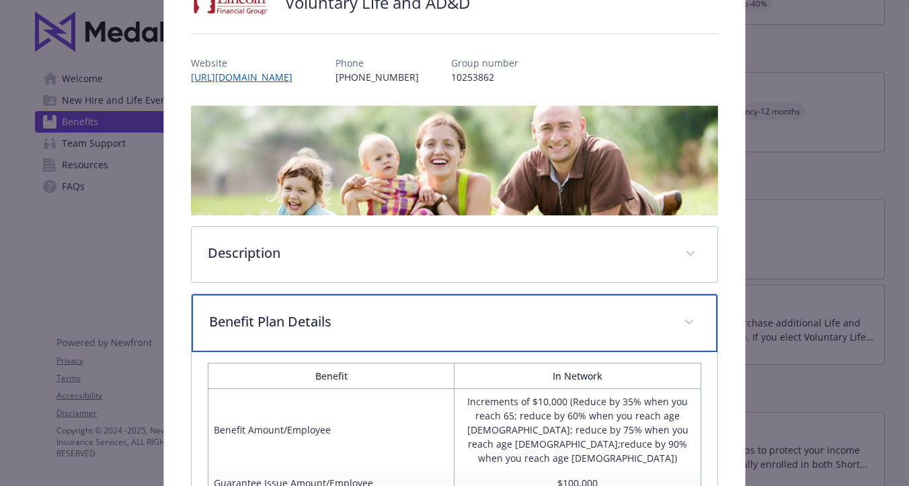
scroll to position [0, 0]
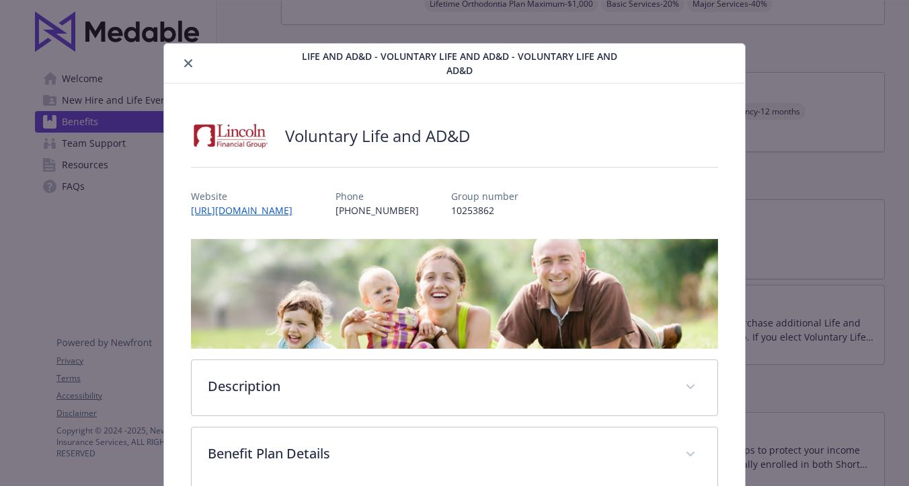
click at [190, 59] on icon "close" at bounding box center [188, 63] width 8 height 8
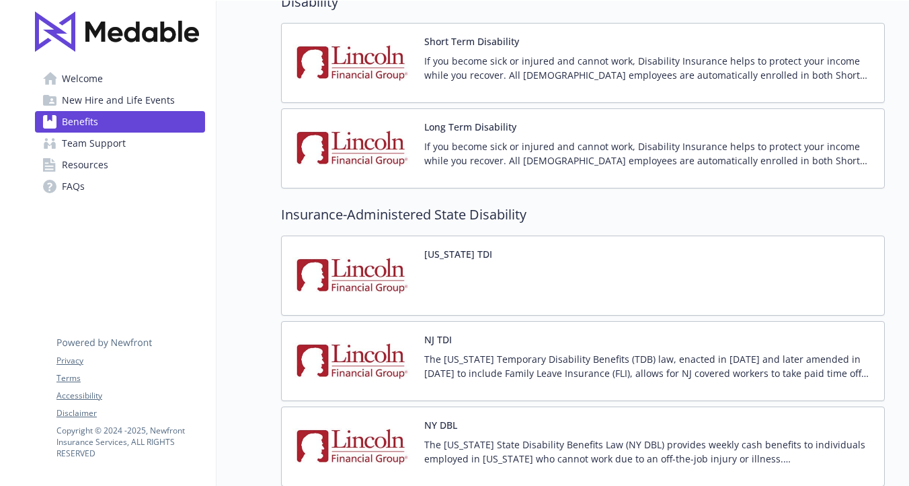
scroll to position [1234, 0]
click at [447, 71] on p "If you become sick or injured and cannot work, Disability Insurance helps to pr…" at bounding box center [648, 67] width 449 height 28
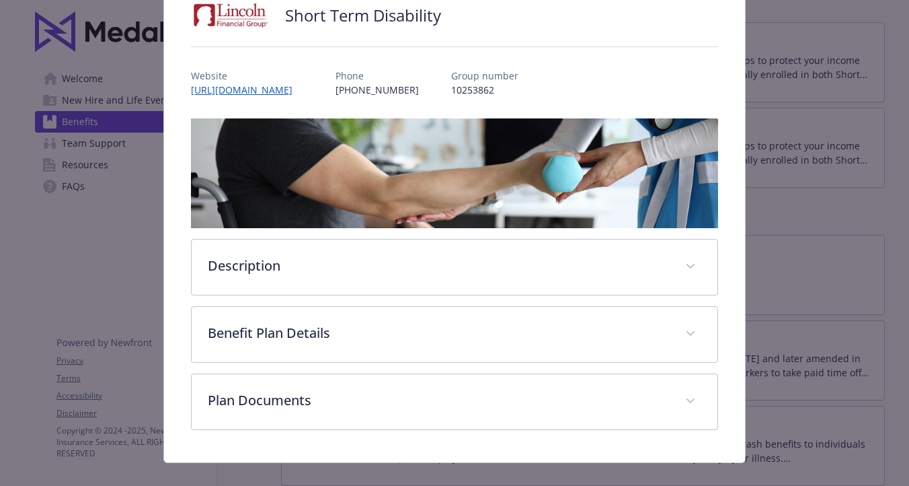
scroll to position [116, 0]
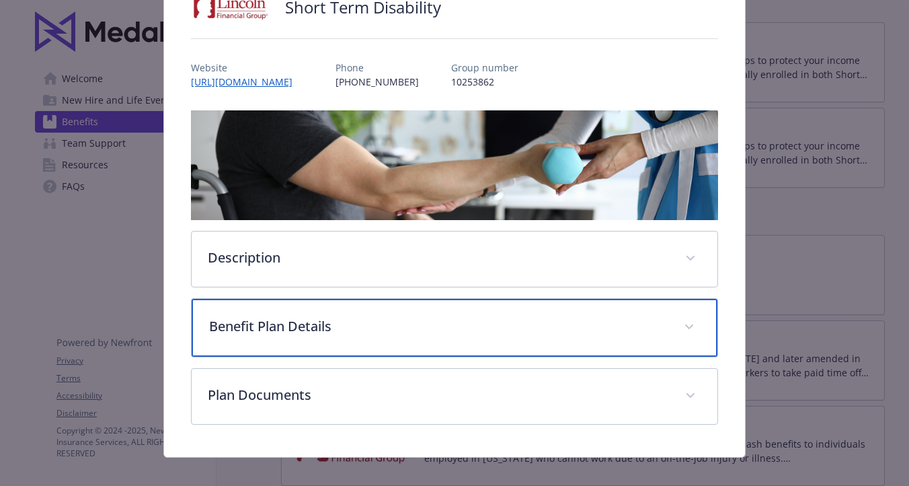
click at [324, 321] on p "Benefit Plan Details" at bounding box center [438, 326] width 458 height 20
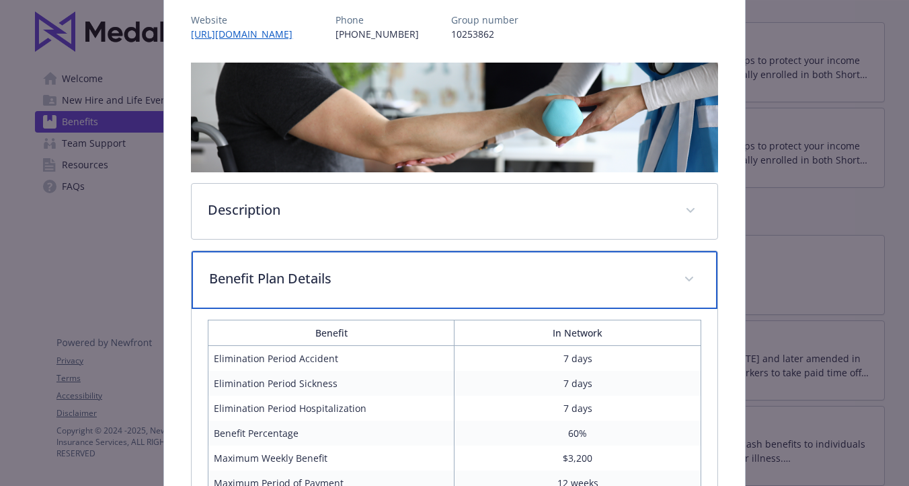
scroll to position [157, 0]
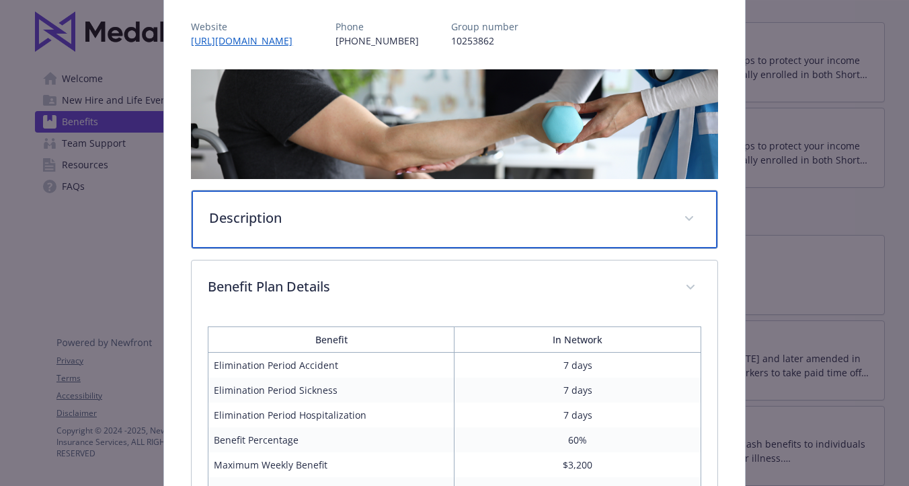
click at [274, 204] on div "Description" at bounding box center [454, 219] width 525 height 58
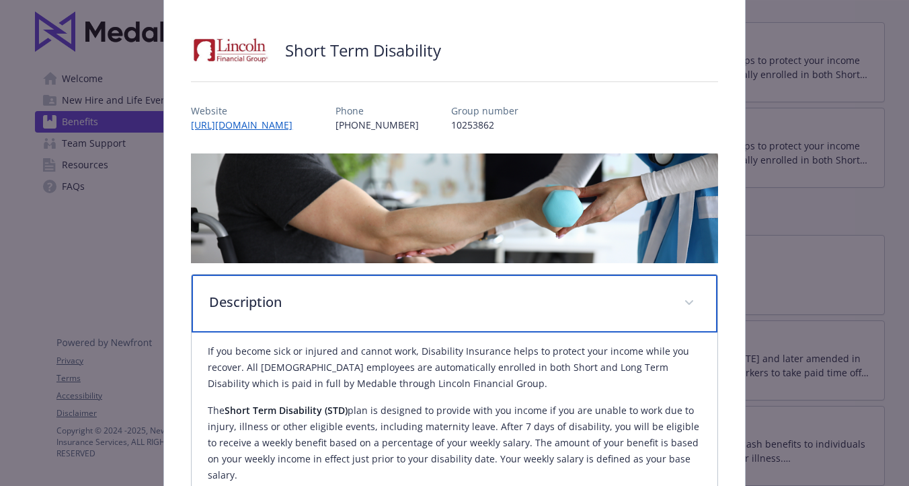
scroll to position [0, 0]
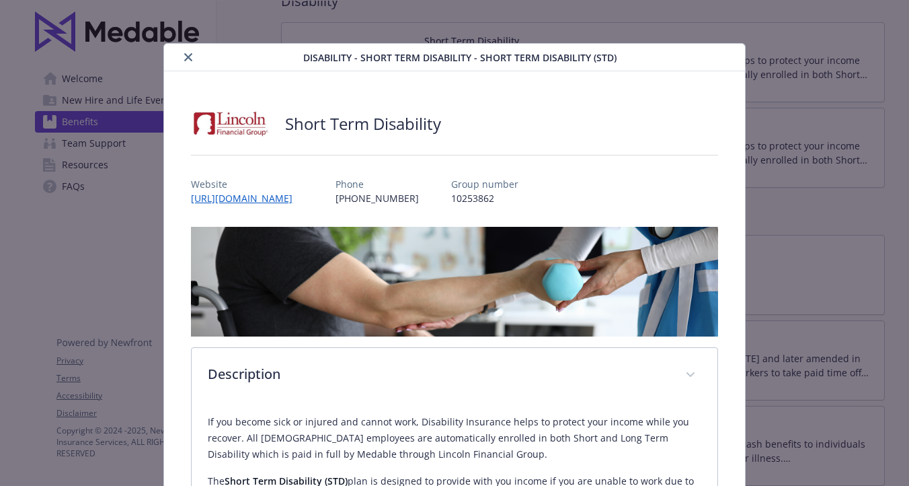
click at [190, 57] on icon "close" at bounding box center [188, 57] width 8 height 8
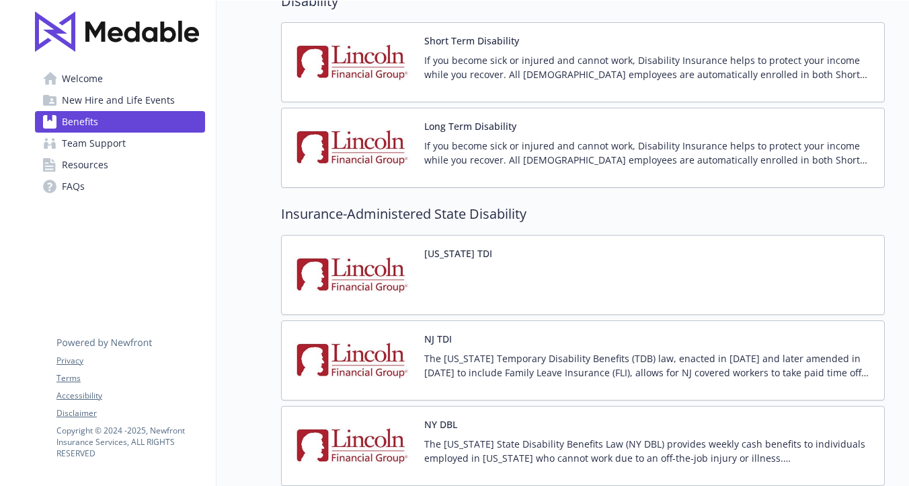
click at [444, 147] on p "If you become sick or injured and cannot work, Disability Insurance helps to pr…" at bounding box center [648, 153] width 449 height 28
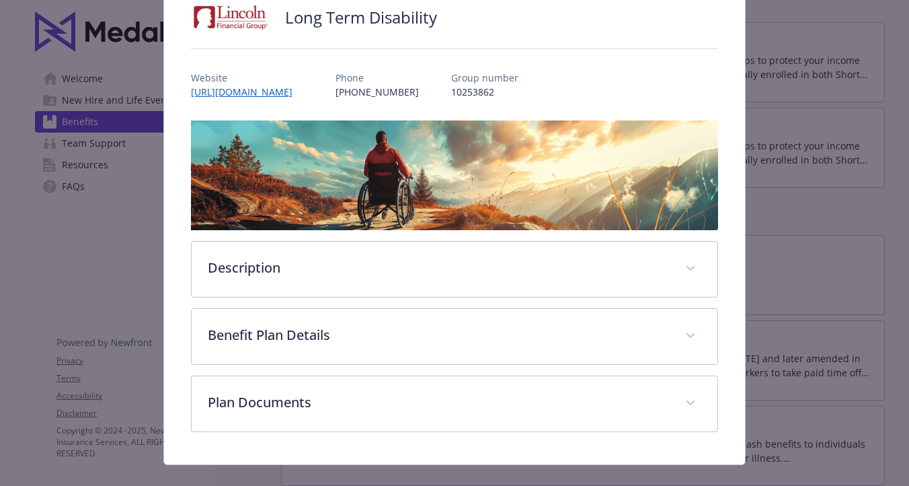
scroll to position [128, 0]
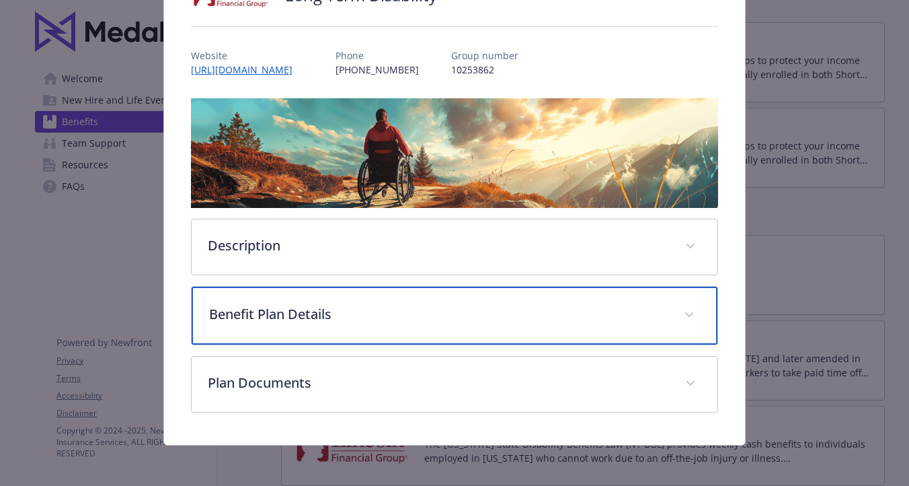
click at [318, 305] on p "Benefit Plan Details" at bounding box center [438, 314] width 458 height 20
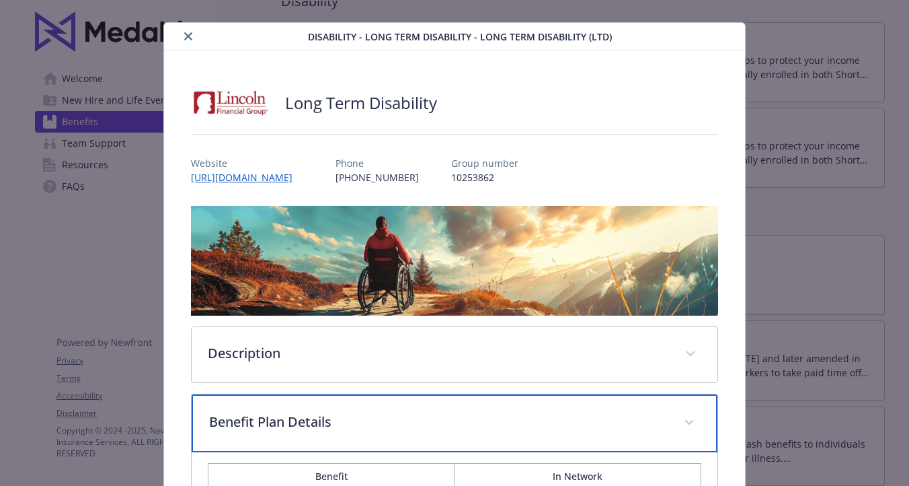
scroll to position [0, 0]
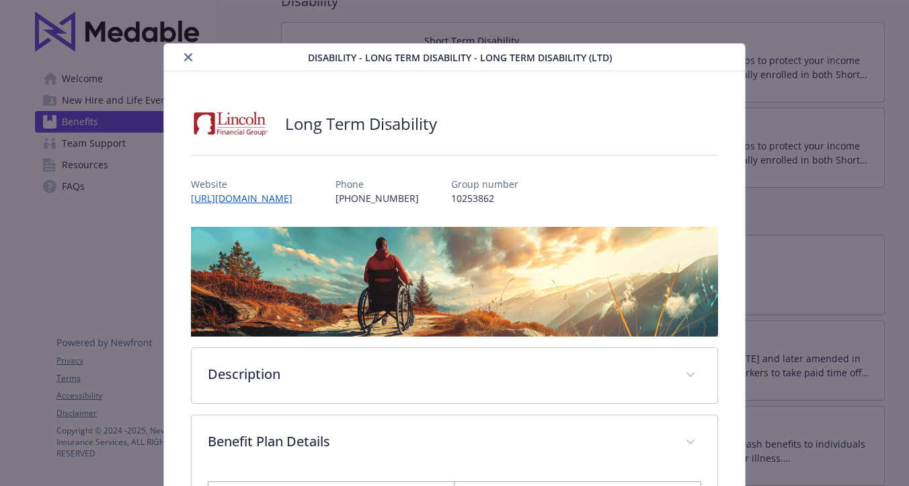
click at [192, 60] on icon "close" at bounding box center [188, 57] width 8 height 8
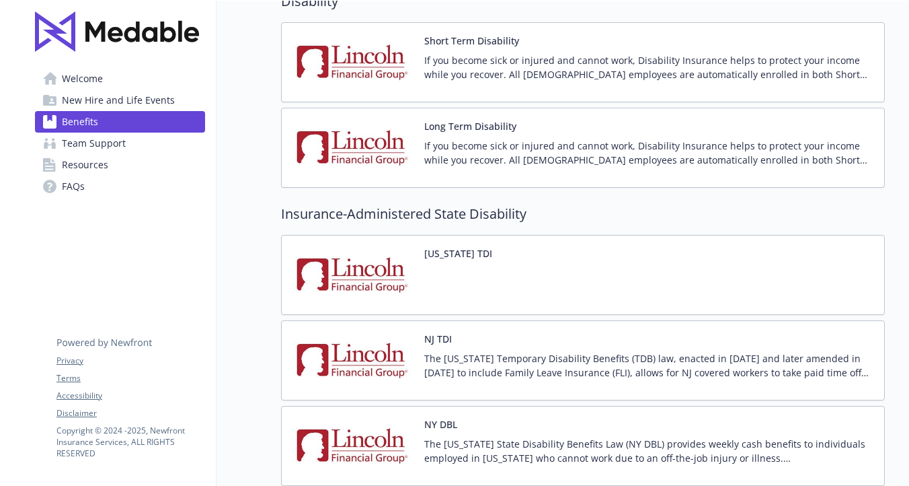
click at [443, 342] on button "NJ TDI" at bounding box center [438, 339] width 28 height 14
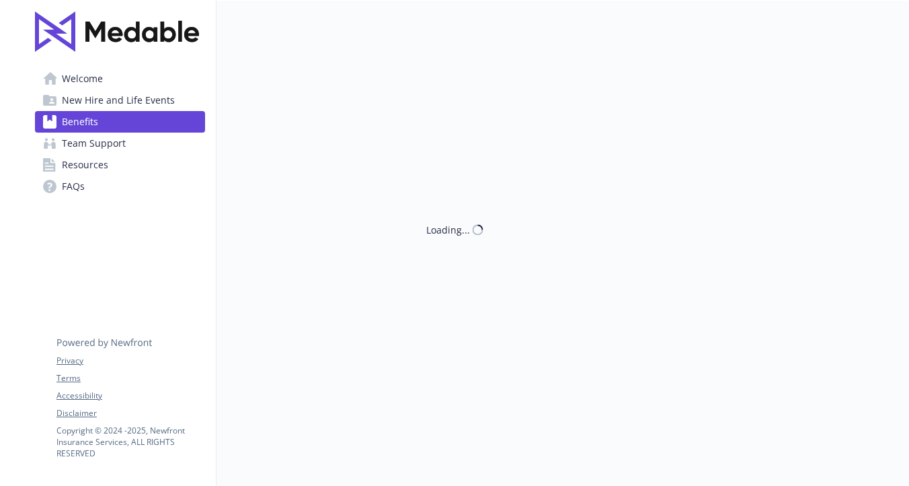
scroll to position [1234, 0]
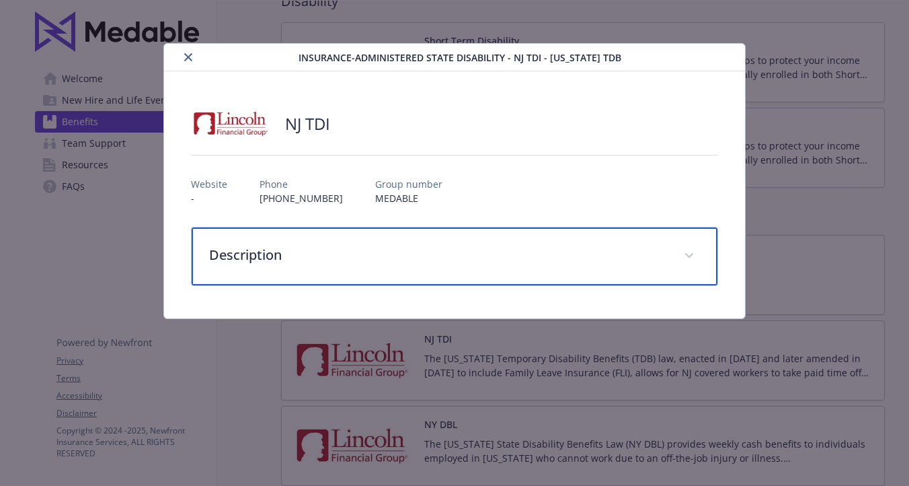
click at [278, 252] on p "Description" at bounding box center [438, 255] width 458 height 20
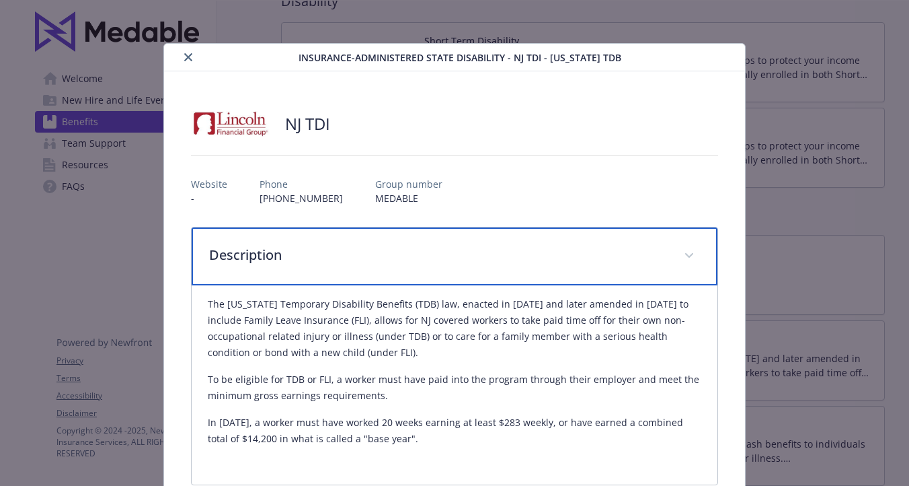
click at [680, 254] on span "details for plan Insurance-Administered State Disability - NJ TDI - New Jersey …" at bounding box center [690, 256] width 22 height 22
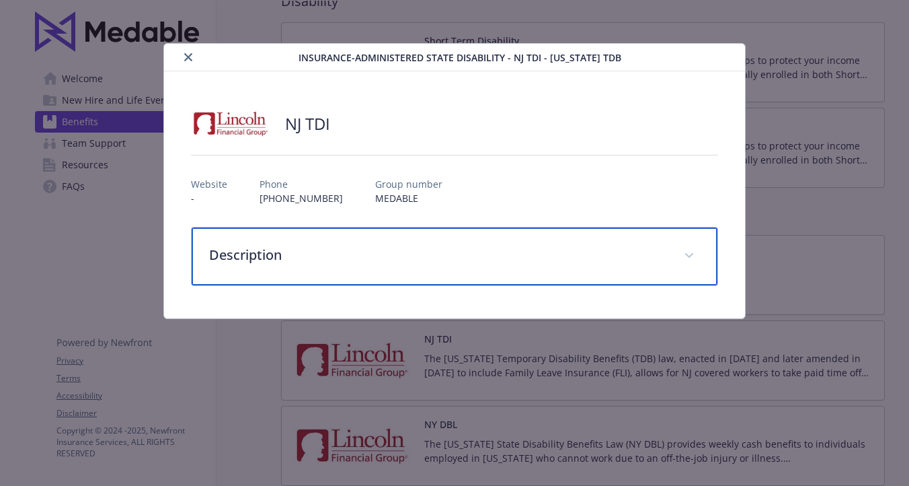
click at [680, 254] on span "details for plan Insurance-Administered State Disability - NJ TDI - New Jersey …" at bounding box center [690, 256] width 22 height 22
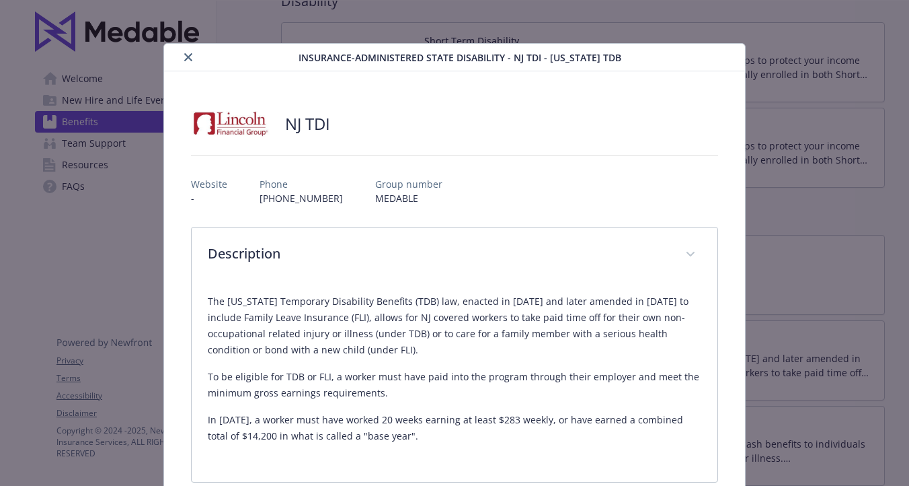
click at [188, 57] on icon "close" at bounding box center [188, 57] width 8 height 8
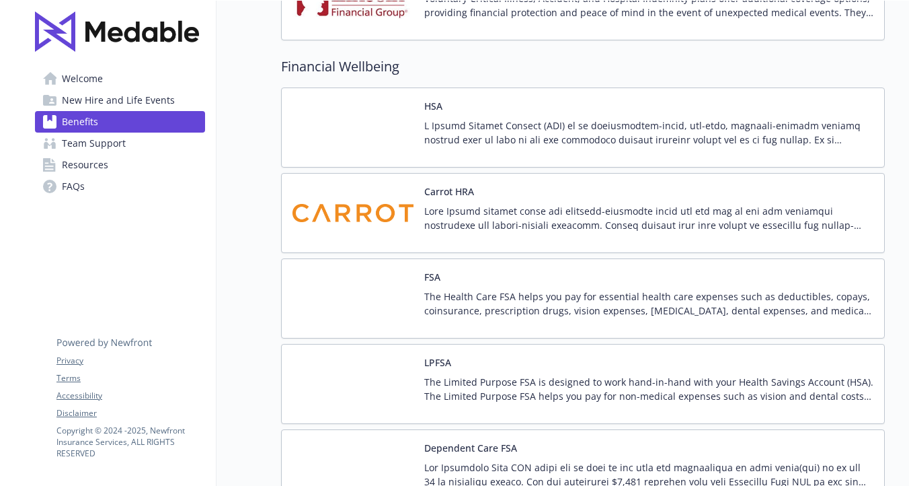
scroll to position [1974, 0]
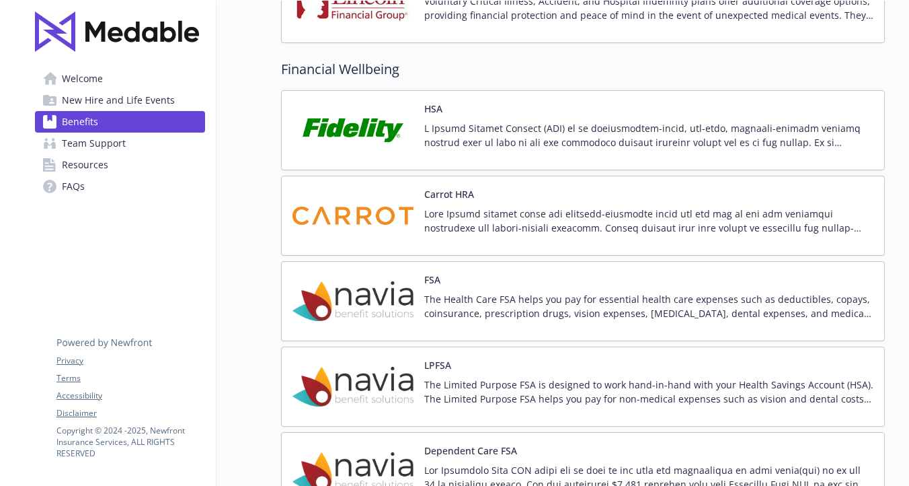
click at [415, 135] on div "HSA" at bounding box center [583, 130] width 581 height 57
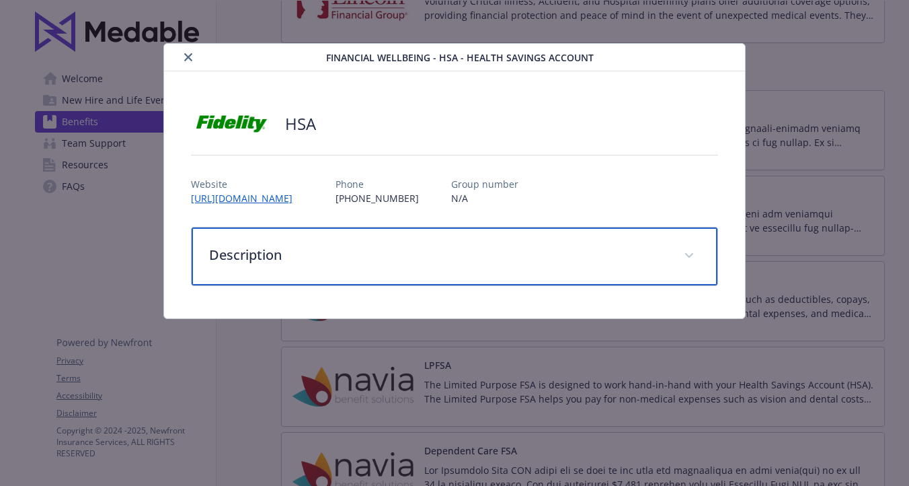
click at [266, 248] on p "Description" at bounding box center [438, 255] width 458 height 20
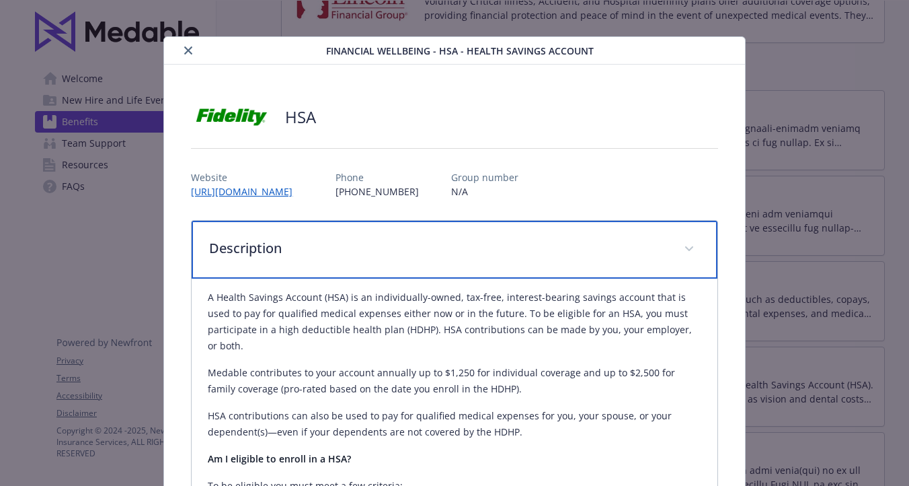
scroll to position [0, 0]
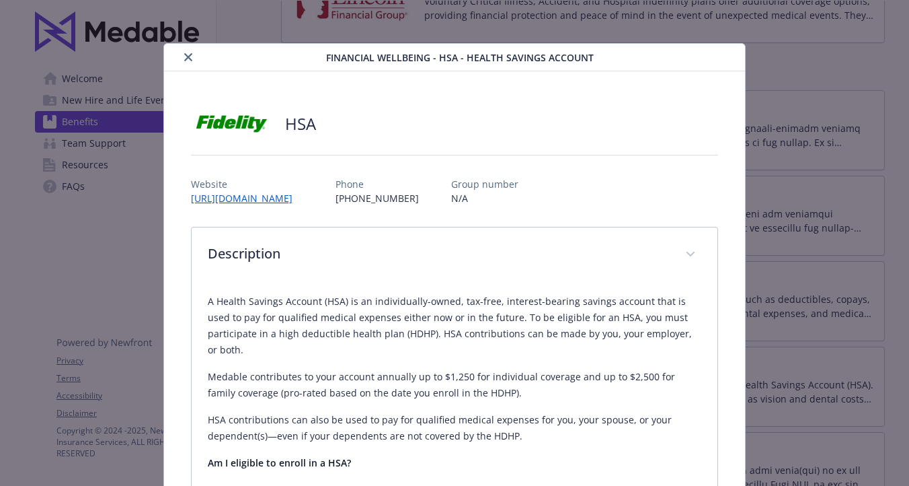
click at [190, 57] on icon "close" at bounding box center [188, 57] width 8 height 8
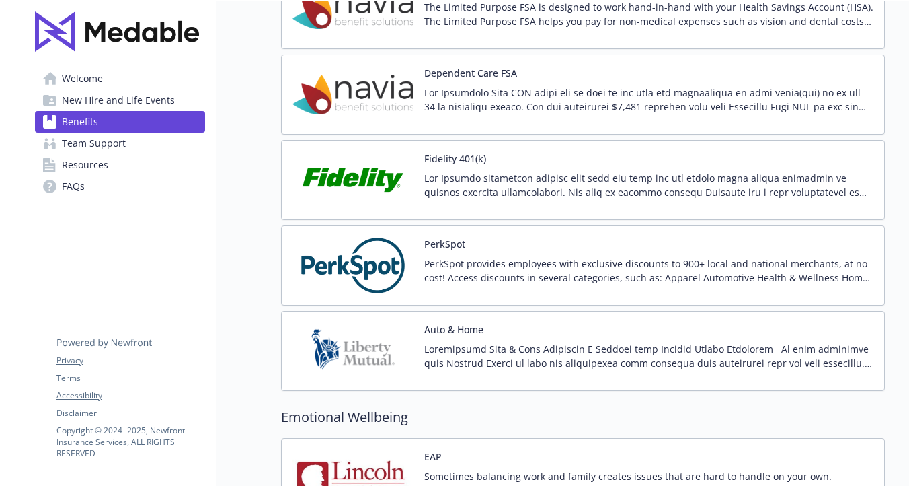
scroll to position [2354, 0]
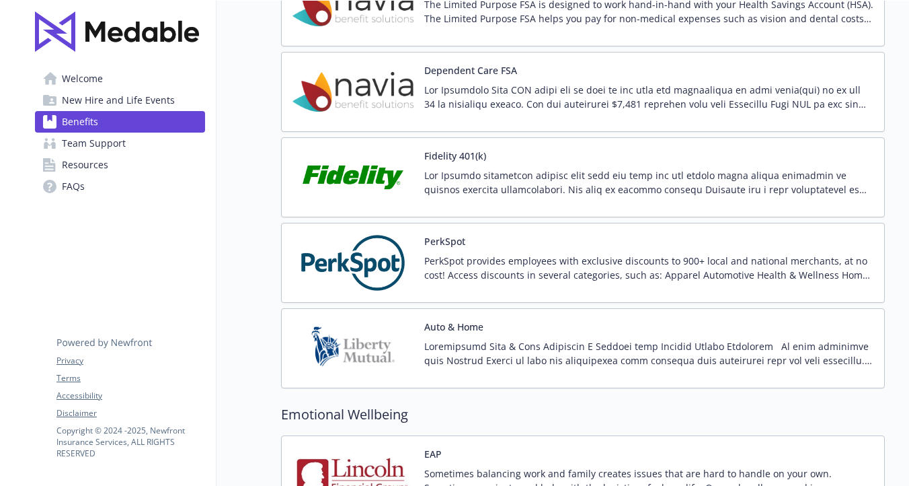
click at [482, 171] on p at bounding box center [648, 182] width 449 height 28
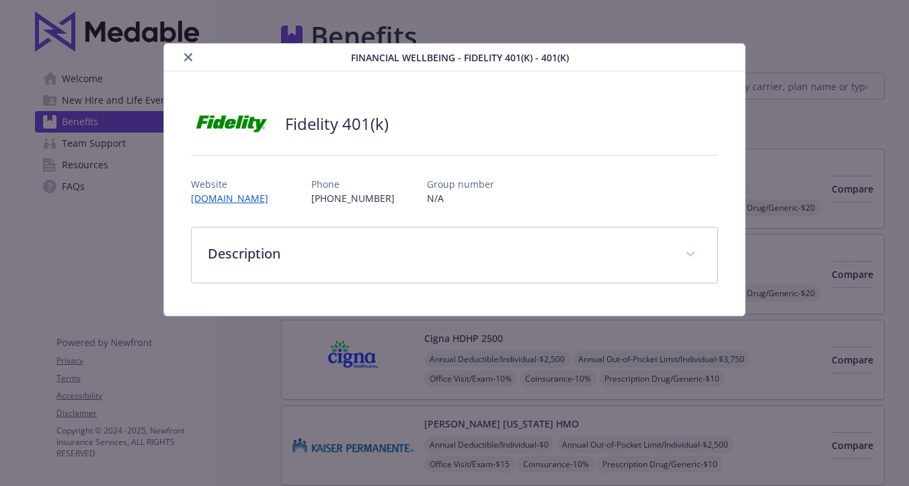
scroll to position [2354, 0]
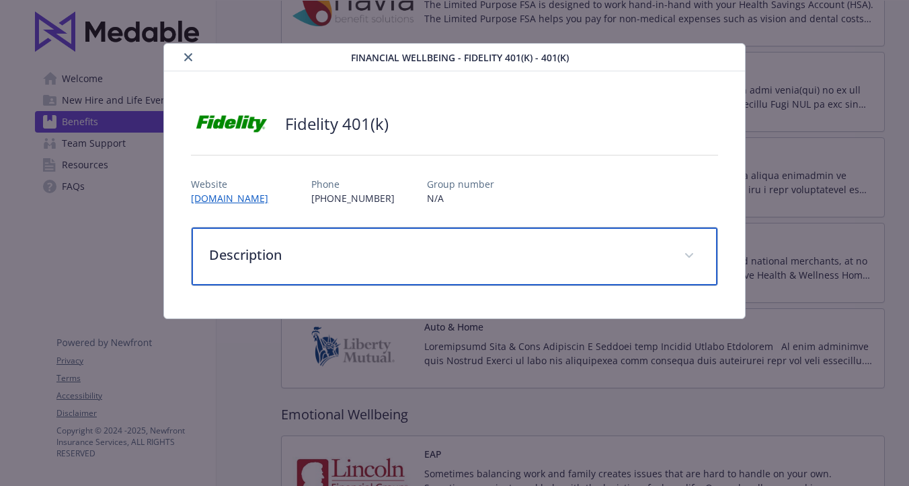
click at [282, 250] on p "Description" at bounding box center [438, 255] width 458 height 20
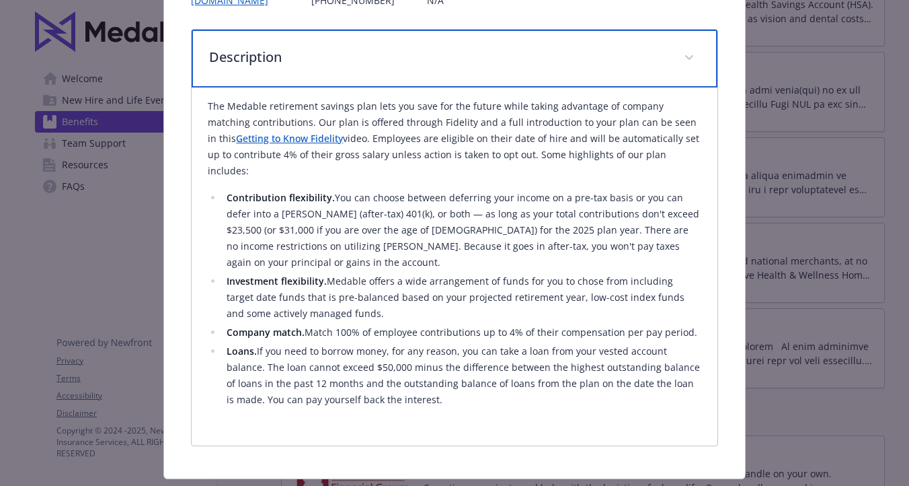
scroll to position [199, 0]
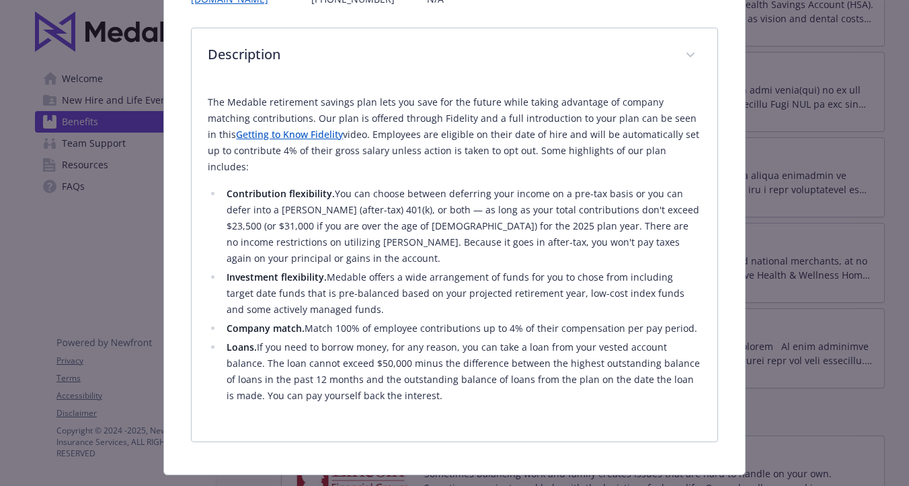
click at [343, 128] on link "Getting to Know Fidelity" at bounding box center [289, 134] width 107 height 13
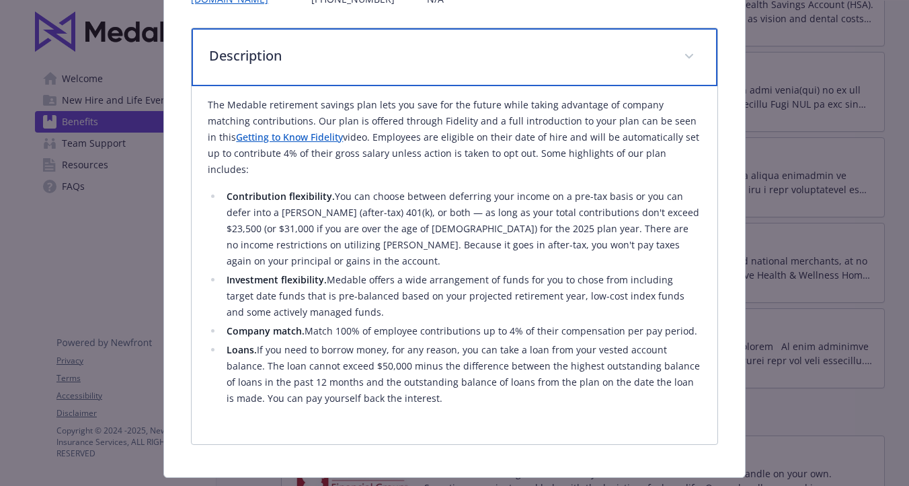
click at [681, 53] on span "details for plan Financial Wellbeing - Fidelity 401(k) - 401(k)" at bounding box center [690, 57] width 22 height 22
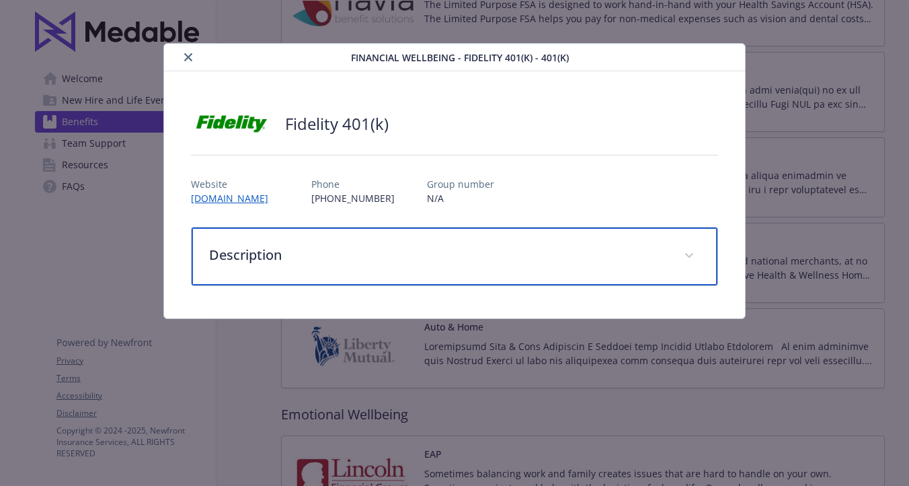
scroll to position [0, 0]
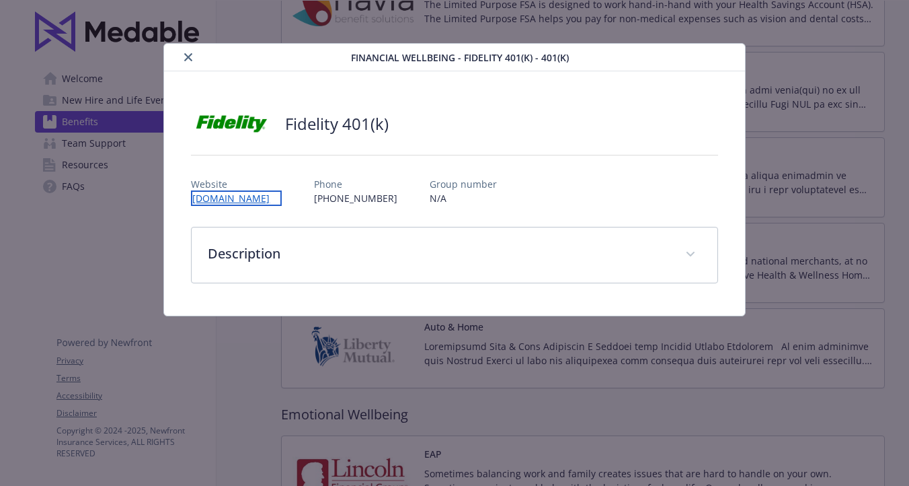
click at [230, 192] on link "www.fidelity.com" at bounding box center [236, 197] width 91 height 15
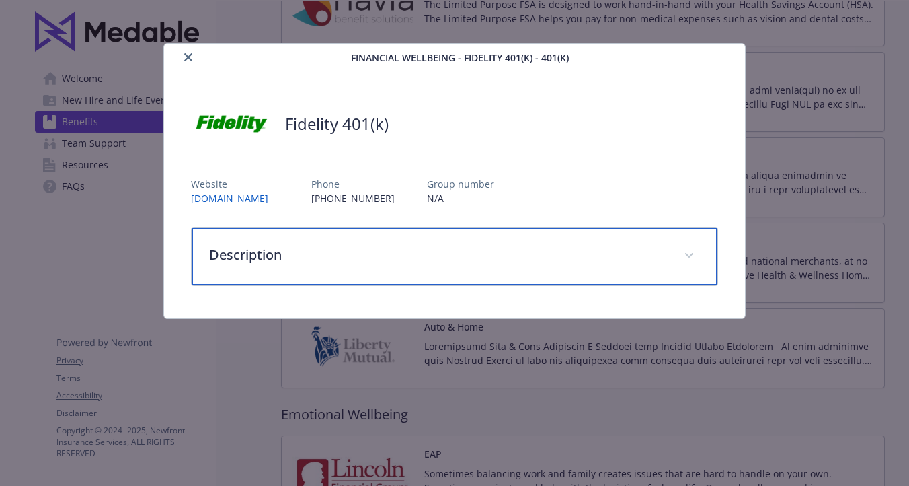
click at [688, 244] on div "Description" at bounding box center [454, 256] width 525 height 58
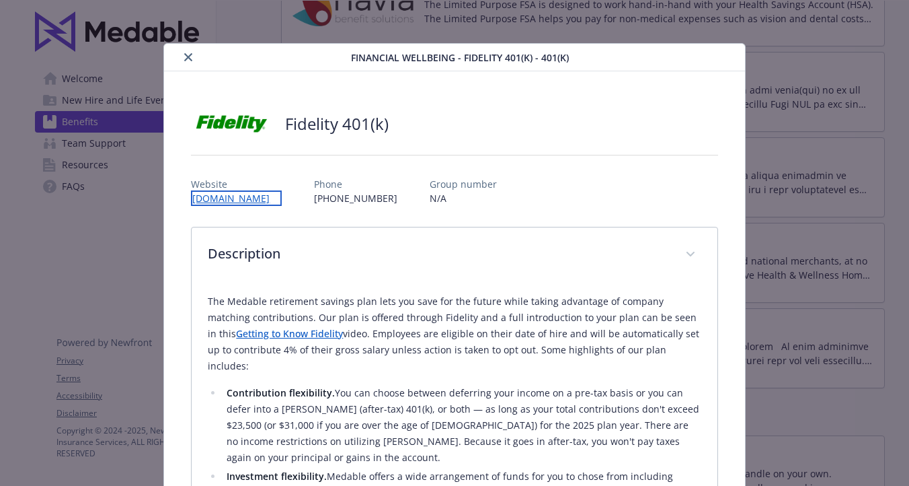
click at [241, 196] on link "www.fidelity.com" at bounding box center [236, 197] width 91 height 15
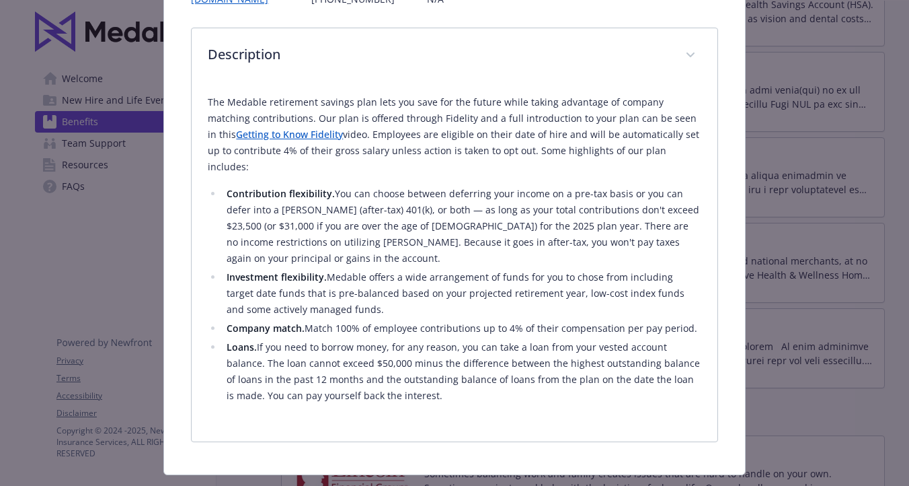
scroll to position [198, 0]
click at [343, 128] on link "Getting to Know Fidelity" at bounding box center [289, 134] width 107 height 13
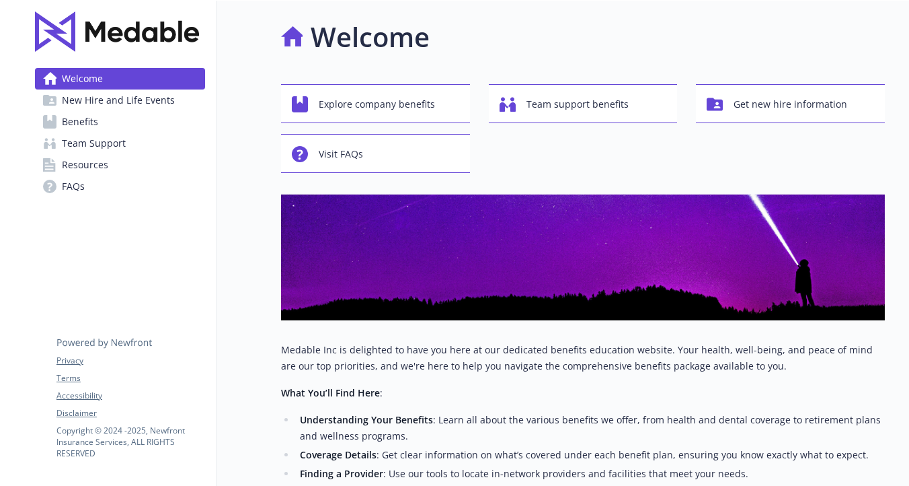
click at [114, 99] on span "New Hire and Life Events" at bounding box center [118, 100] width 113 height 22
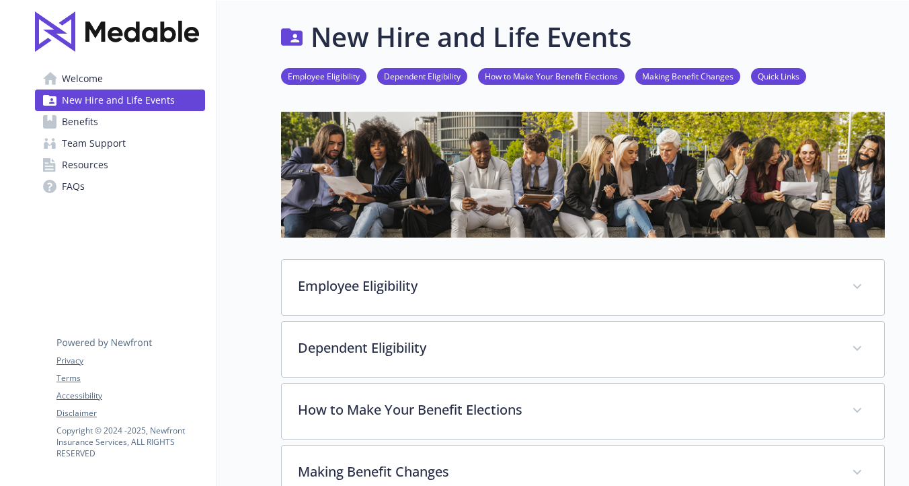
click at [357, 71] on link "Employee Eligibility" at bounding box center [323, 75] width 85 height 13
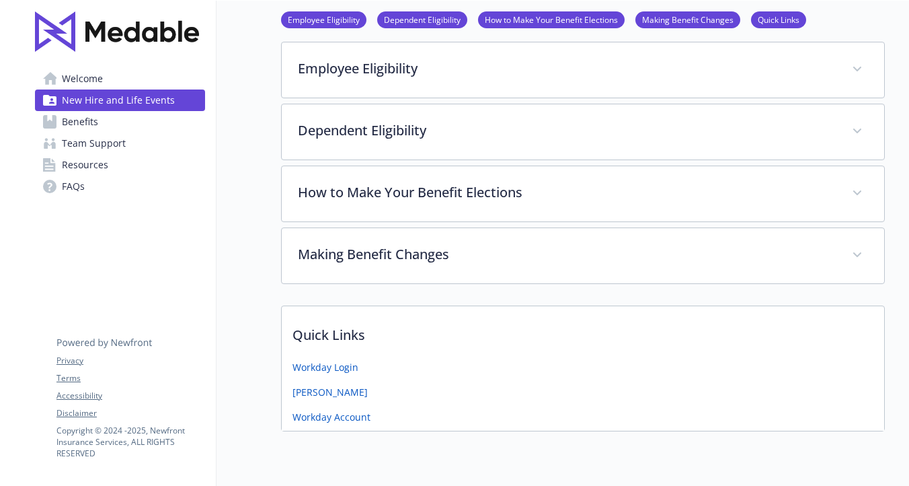
scroll to position [260, 0]
